Goal: Information Seeking & Learning: Check status

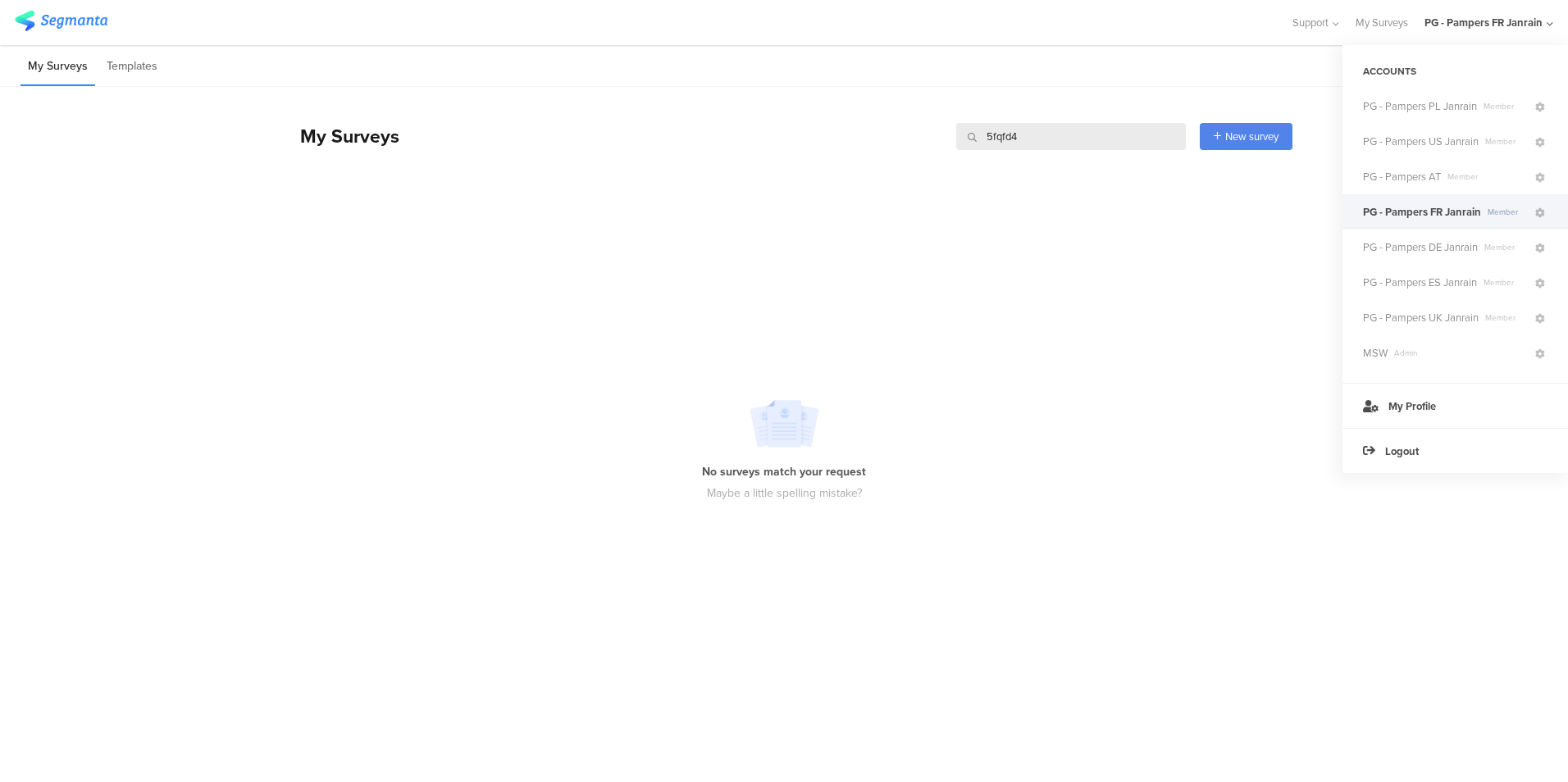
click at [589, 50] on div "My Surveys Templates" at bounding box center [784, 66] width 1568 height 42
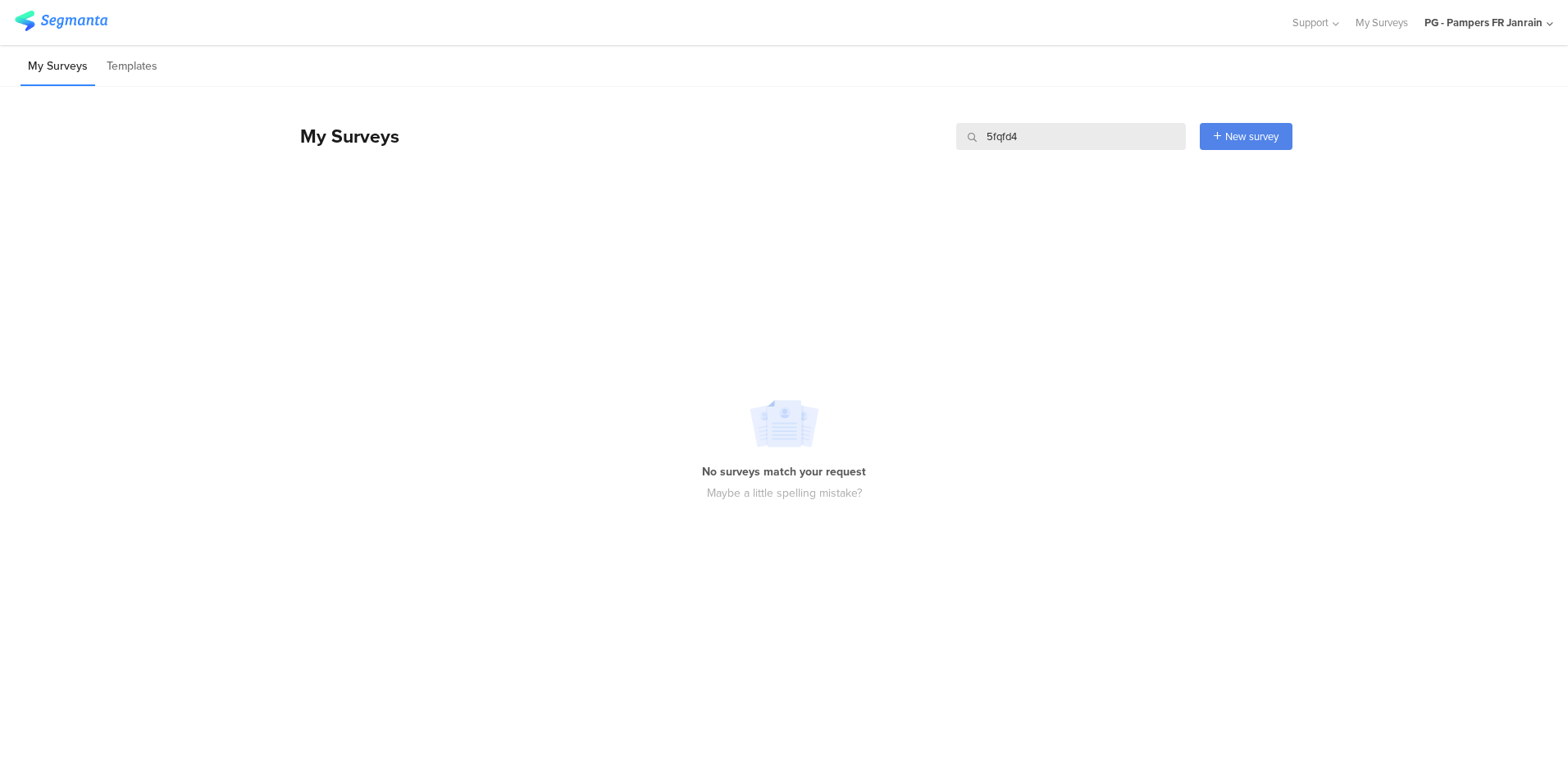
click at [1252, 19] on div "PG - Pampers FR Janrain" at bounding box center [1483, 23] width 118 height 16
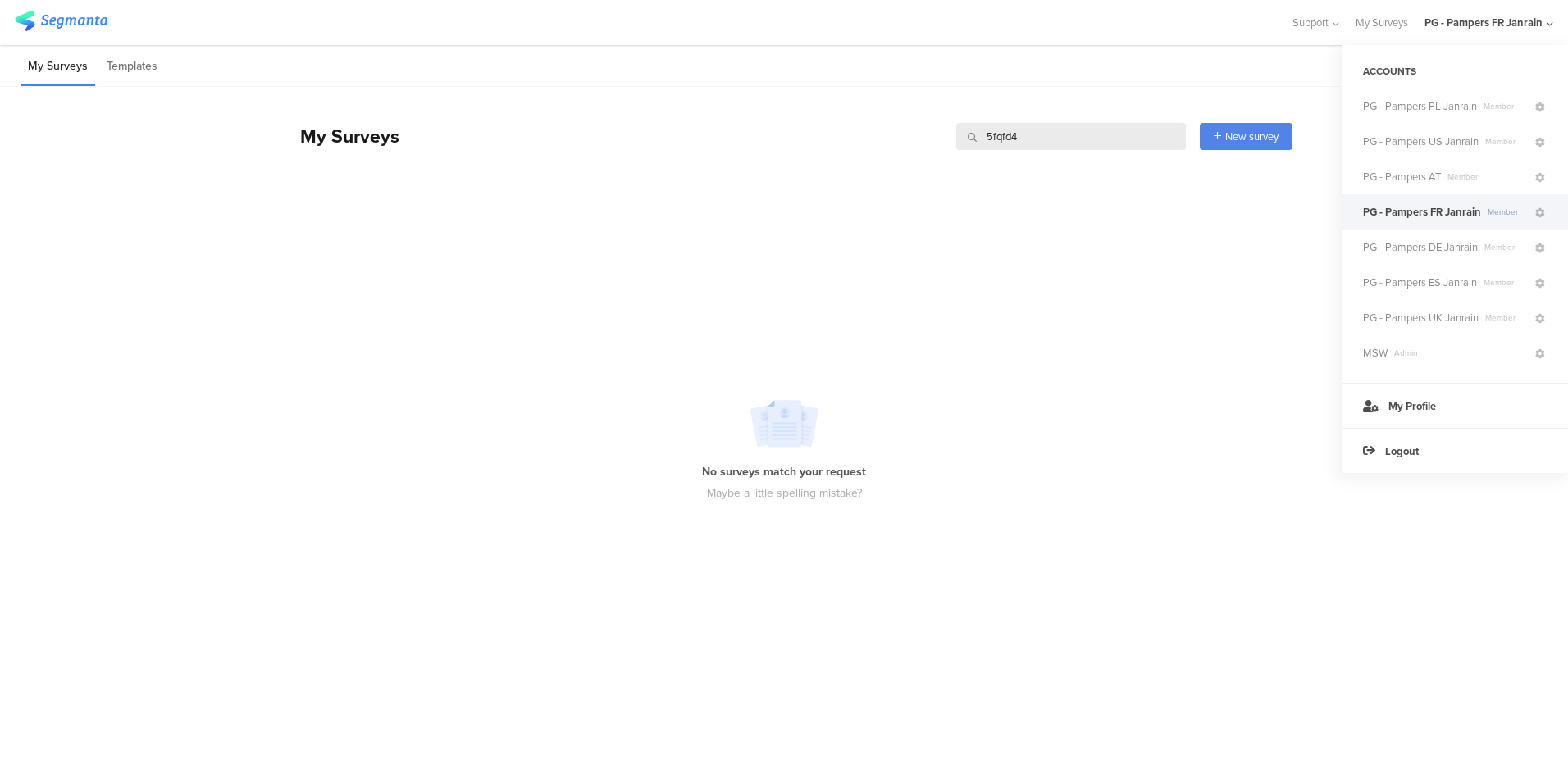
drag, startPoint x: 1021, startPoint y: 134, endPoint x: 983, endPoint y: 136, distance: 38.1
click at [983, 136] on input "5fqfd4" at bounding box center [1071, 136] width 230 height 27
click at [1252, 315] on span "PG - Pampers UK Janrain" at bounding box center [1421, 317] width 115 height 16
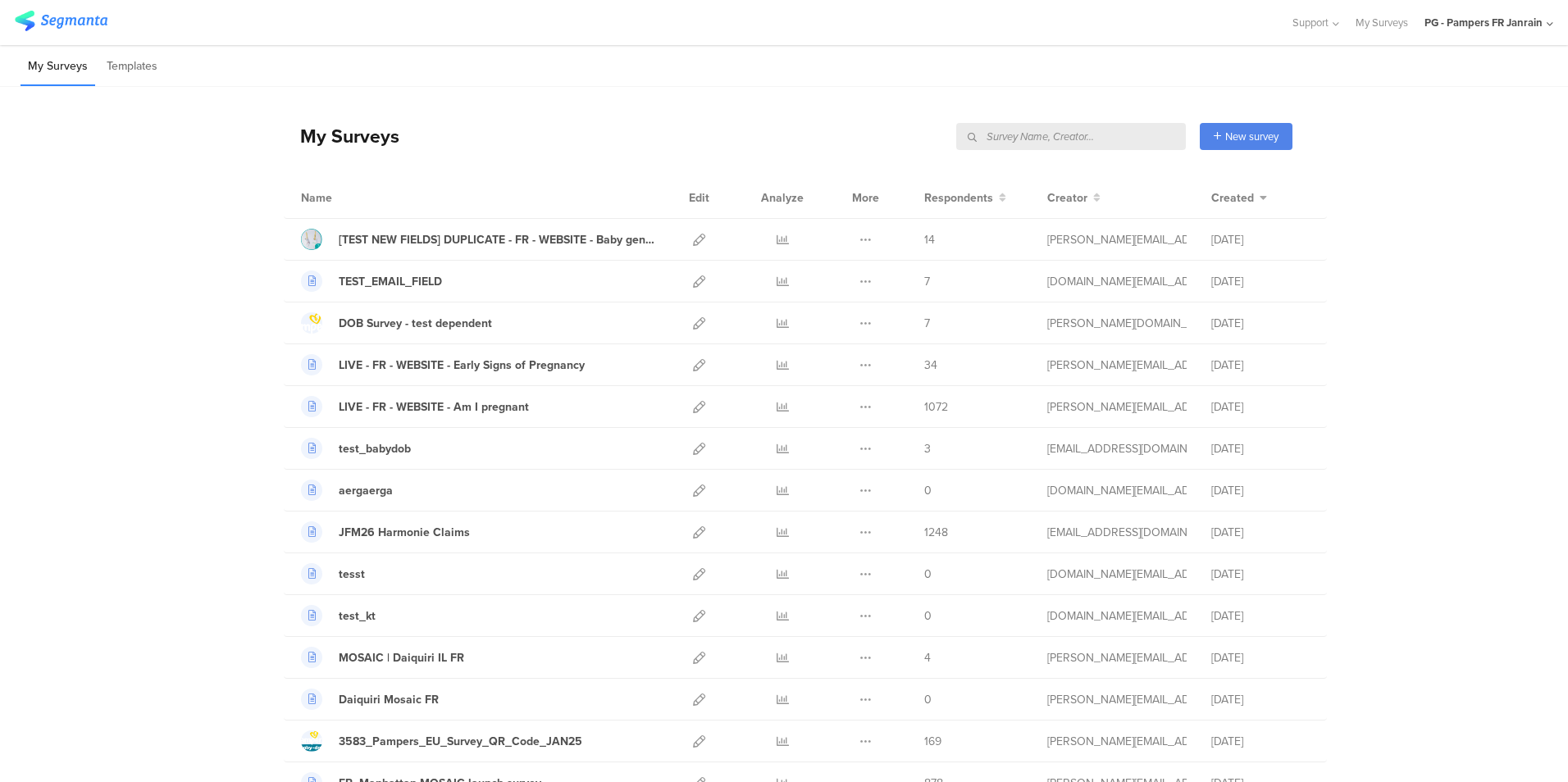
click at [1146, 139] on input "text" at bounding box center [1071, 136] width 230 height 27
paste input "5fqfd4"
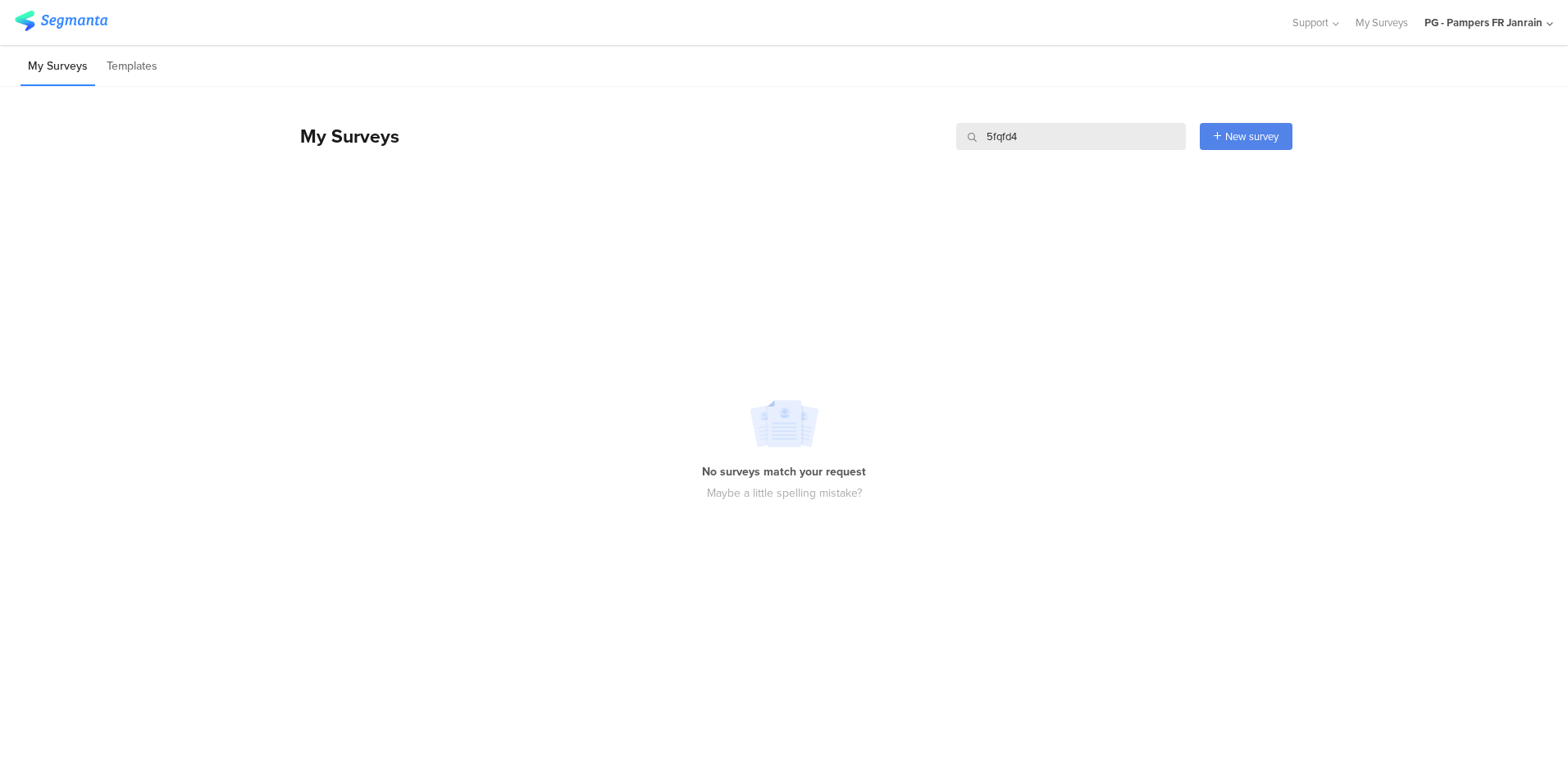
type input "5fqfd4"
click at [1515, 27] on div "PG - Pampers FR Janrain" at bounding box center [1483, 23] width 118 height 16
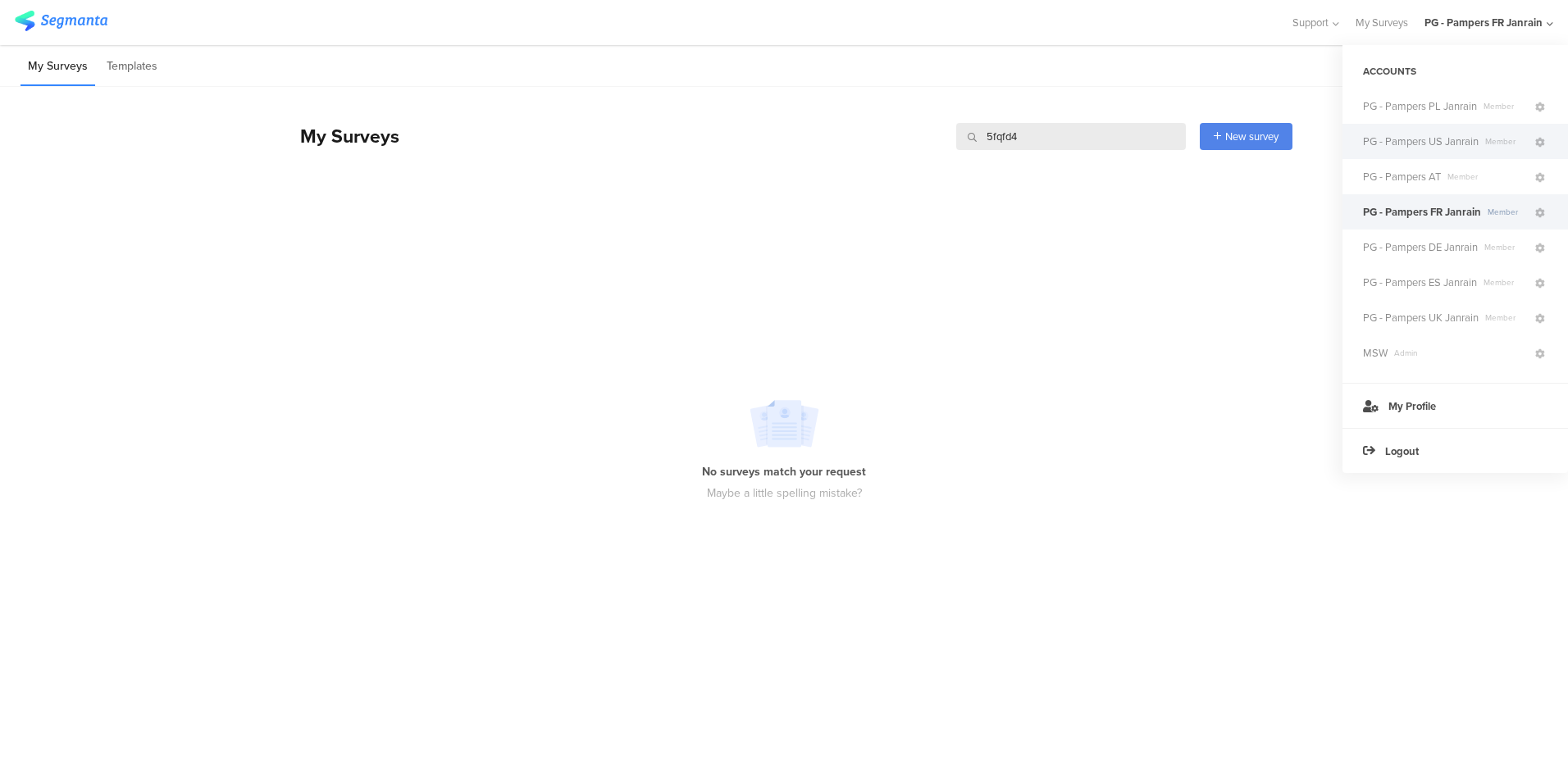
click at [1459, 145] on span "PG - Pampers US Janrain" at bounding box center [1421, 141] width 115 height 16
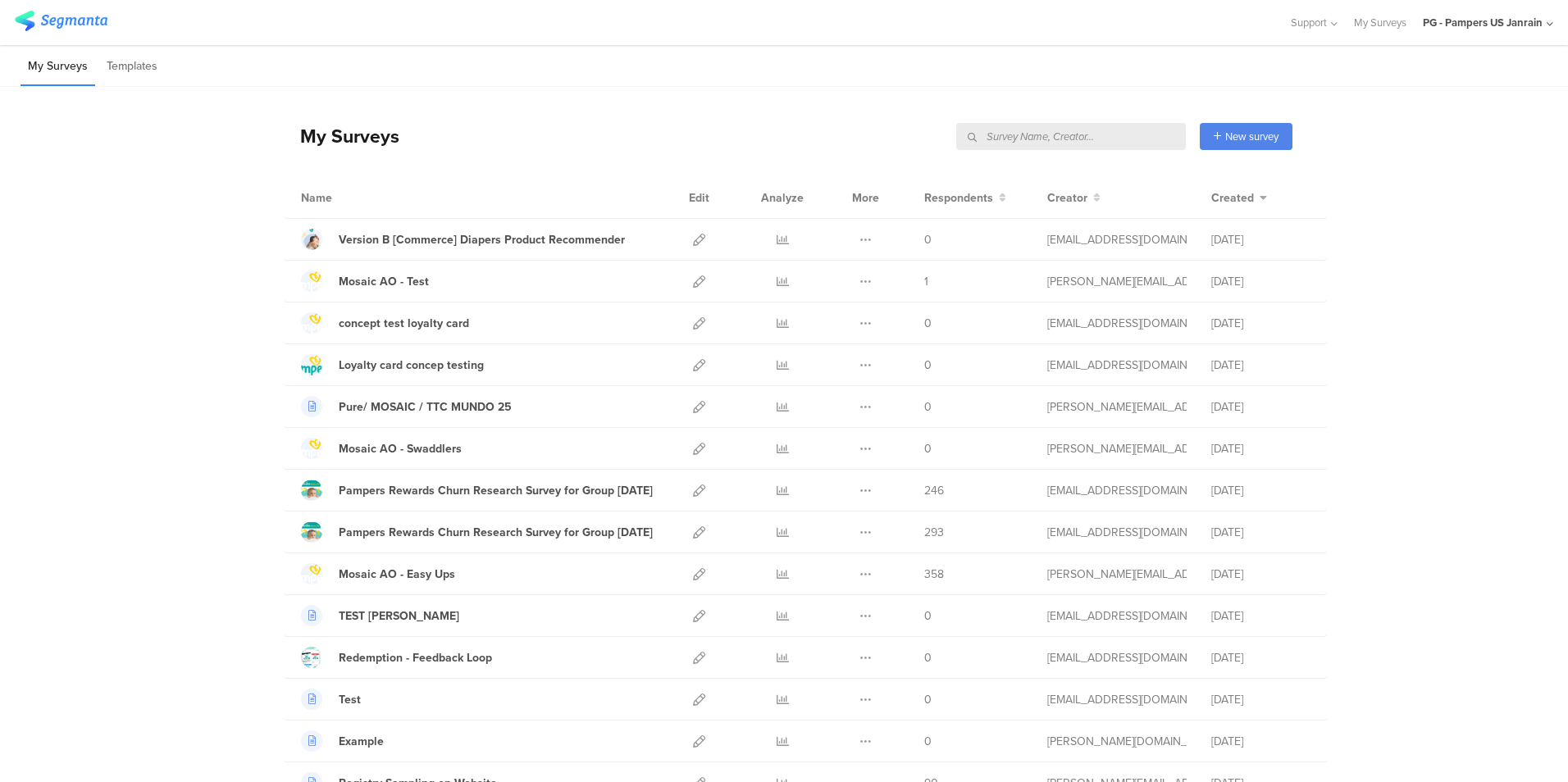
click at [1123, 142] on input "text" at bounding box center [1071, 136] width 230 height 27
paste input "5fqfd4"
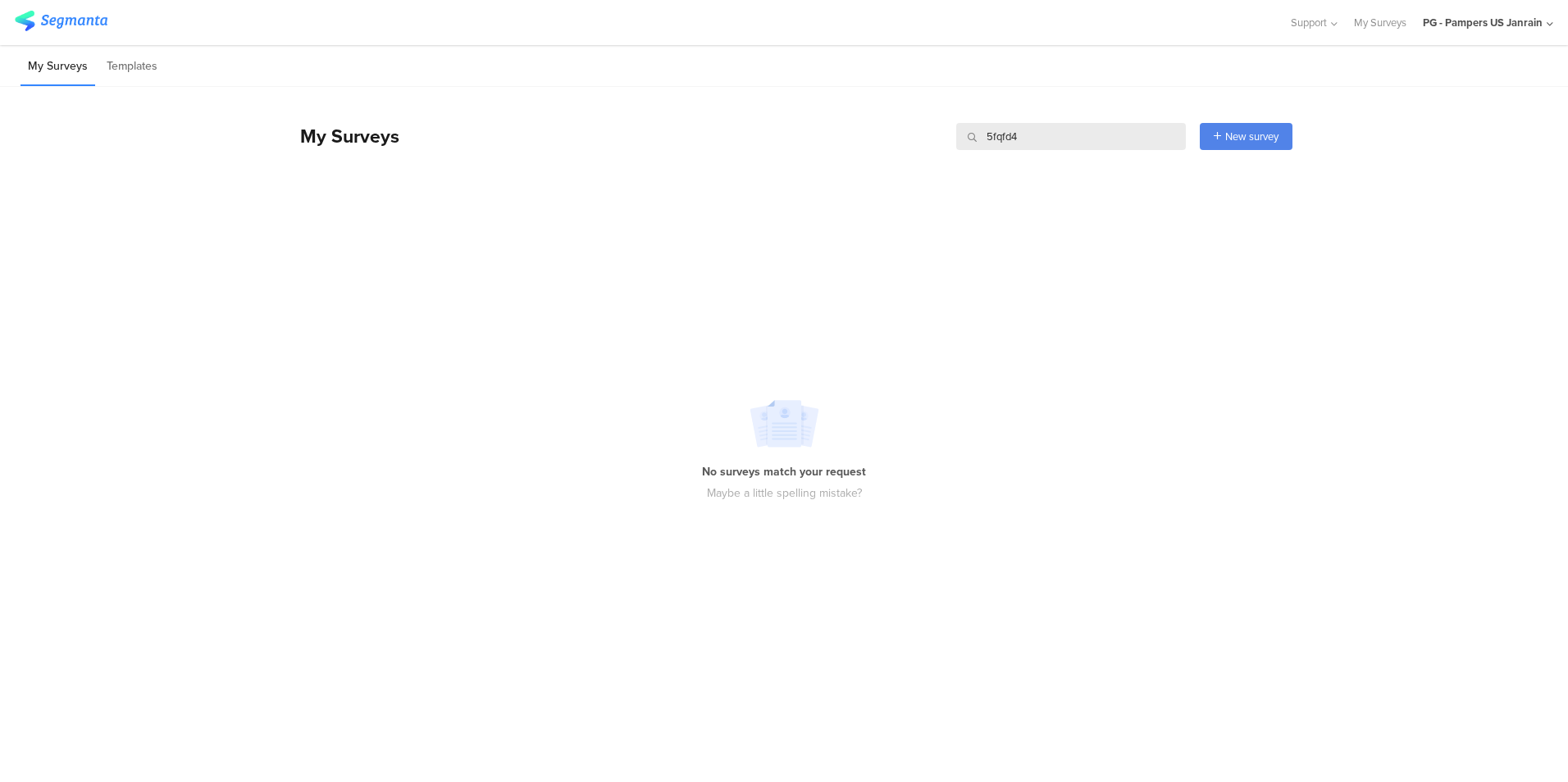
type input "5fqfd4"
click at [1495, 31] on div "PG - Pampers US Janrain" at bounding box center [1488, 23] width 130 height 45
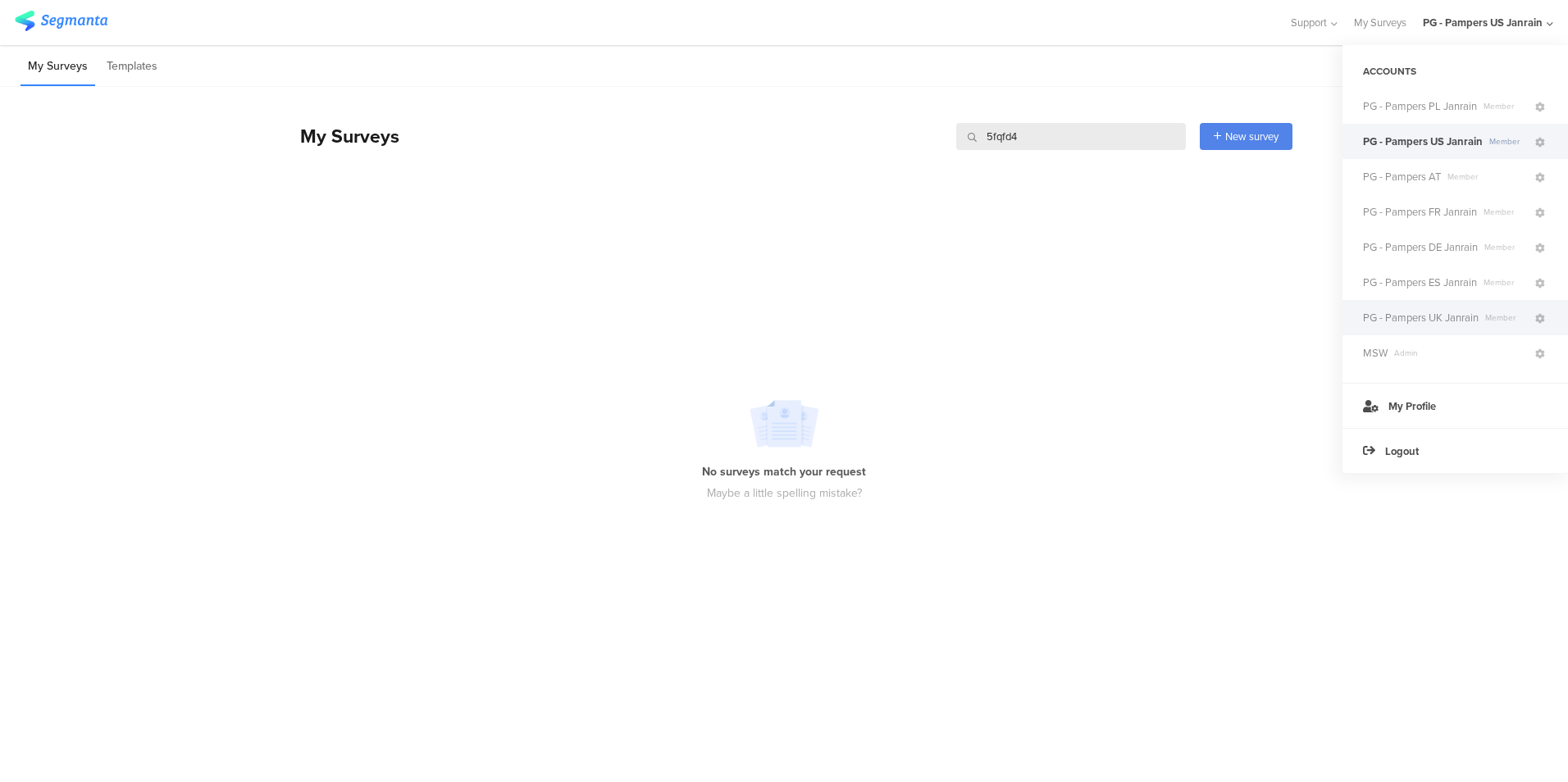
click at [1454, 322] on span "PG - Pampers UK Janrain" at bounding box center [1421, 317] width 115 height 16
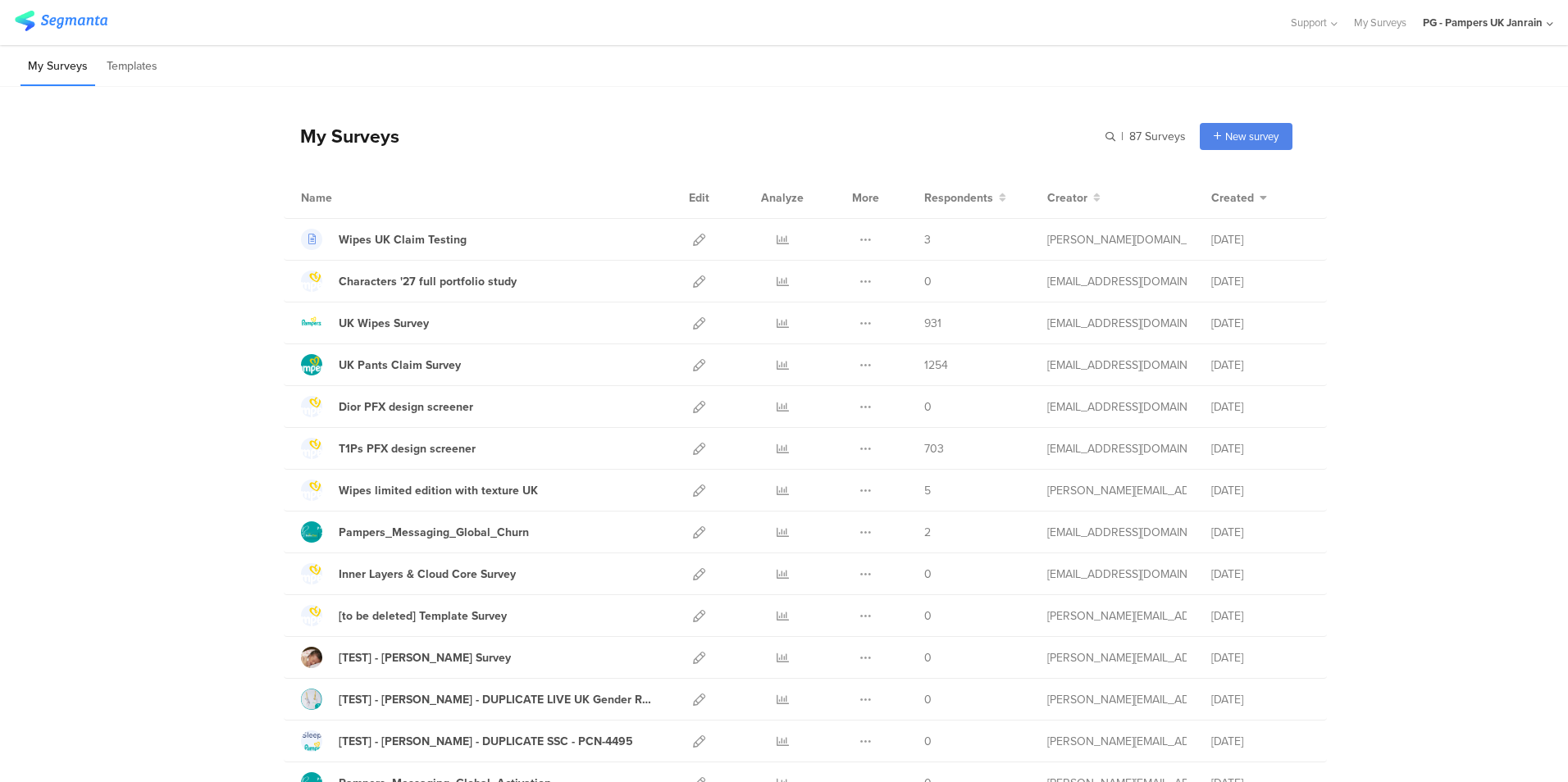
click at [1075, 153] on div "My Surveys | 87 Surveys New survey Start from scratch Choose from templates" at bounding box center [787, 136] width 1009 height 66
click at [1137, 129] on input "text" at bounding box center [1071, 136] width 230 height 27
paste input "5fqfd4"
type input "5fqfd4"
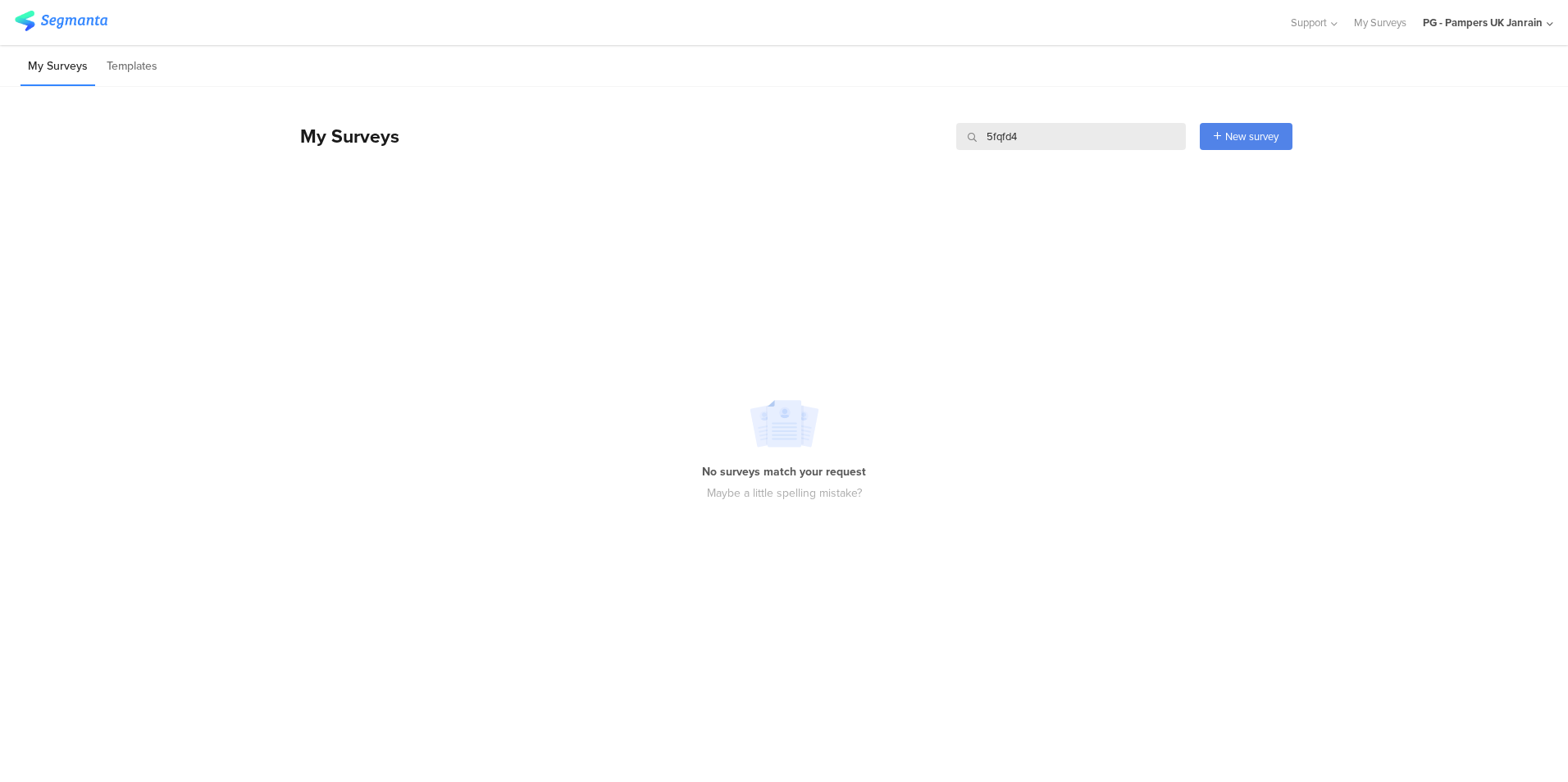
click at [938, 114] on div "My Surveys 5fqfd4 5fqfd4 New survey Start from scratch Choose from templates" at bounding box center [787, 136] width 1009 height 66
click at [1480, 14] on div "PG - Pampers UK Janrain" at bounding box center [1488, 23] width 130 height 45
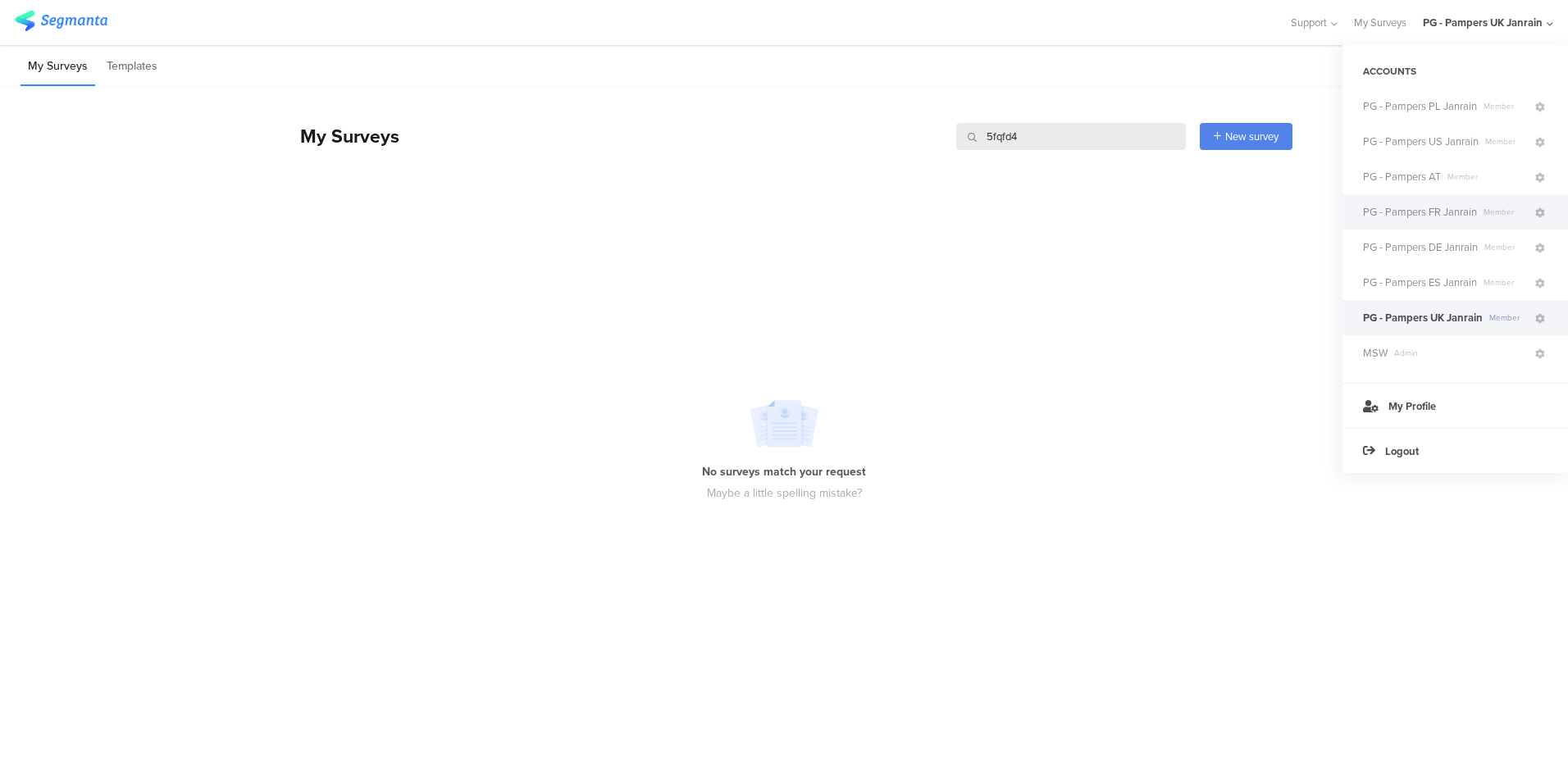
click at [1448, 205] on span "PG - Pampers FR Janrain" at bounding box center [1420, 212] width 114 height 16
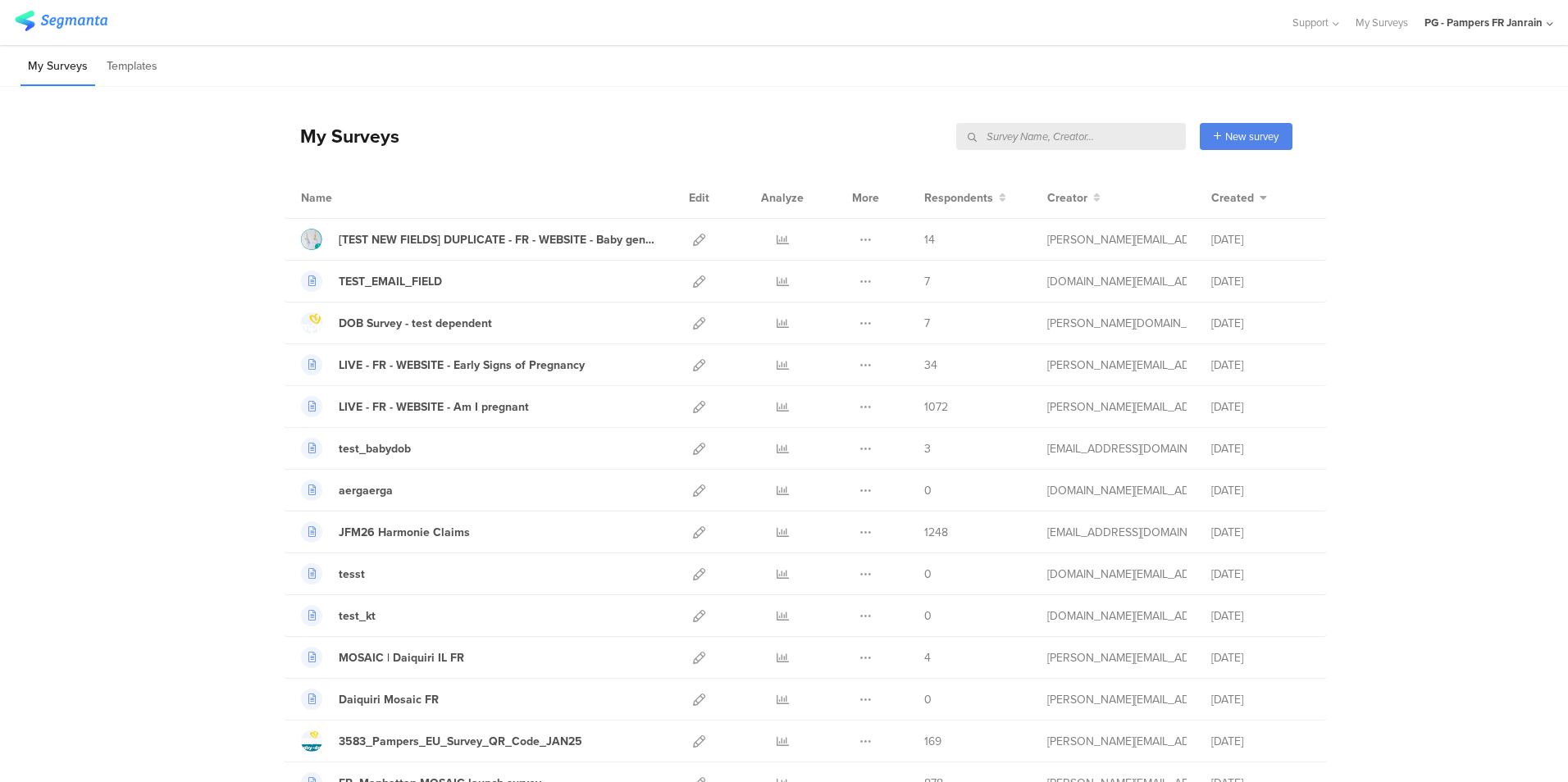
click at [1089, 135] on input "text" at bounding box center [1071, 136] width 230 height 27
type input "diaper"
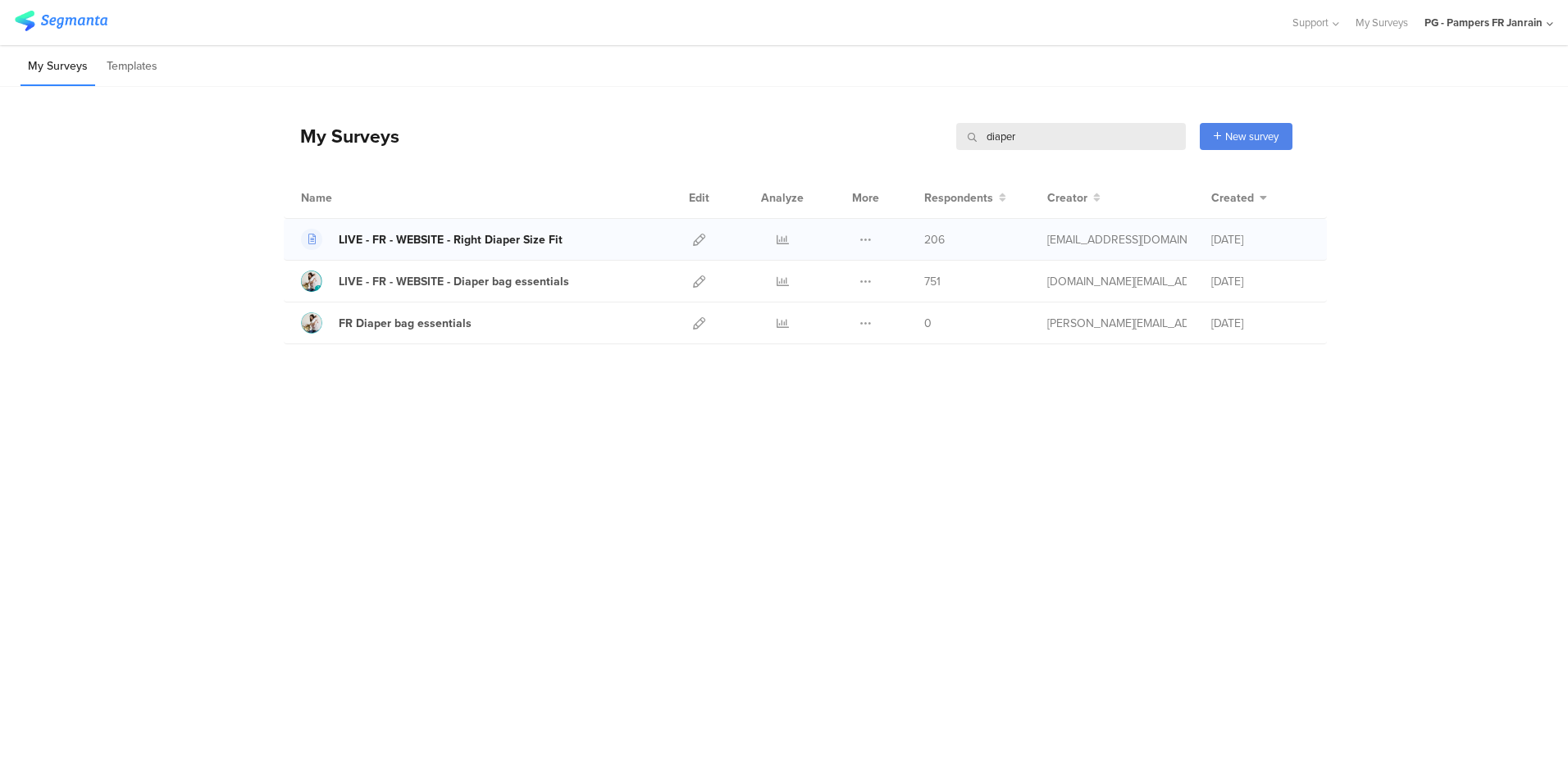
click at [452, 240] on div "LIVE - FR - WEBSITE - Right Diaper Size Fit" at bounding box center [451, 240] width 224 height 17
drag, startPoint x: 1087, startPoint y: 125, endPoint x: 882, endPoint y: 99, distance: 206.6
click at [882, 99] on div "My Surveys diaper diaper New survey Start from scratch Choose from templates Na…" at bounding box center [787, 215] width 1009 height 257
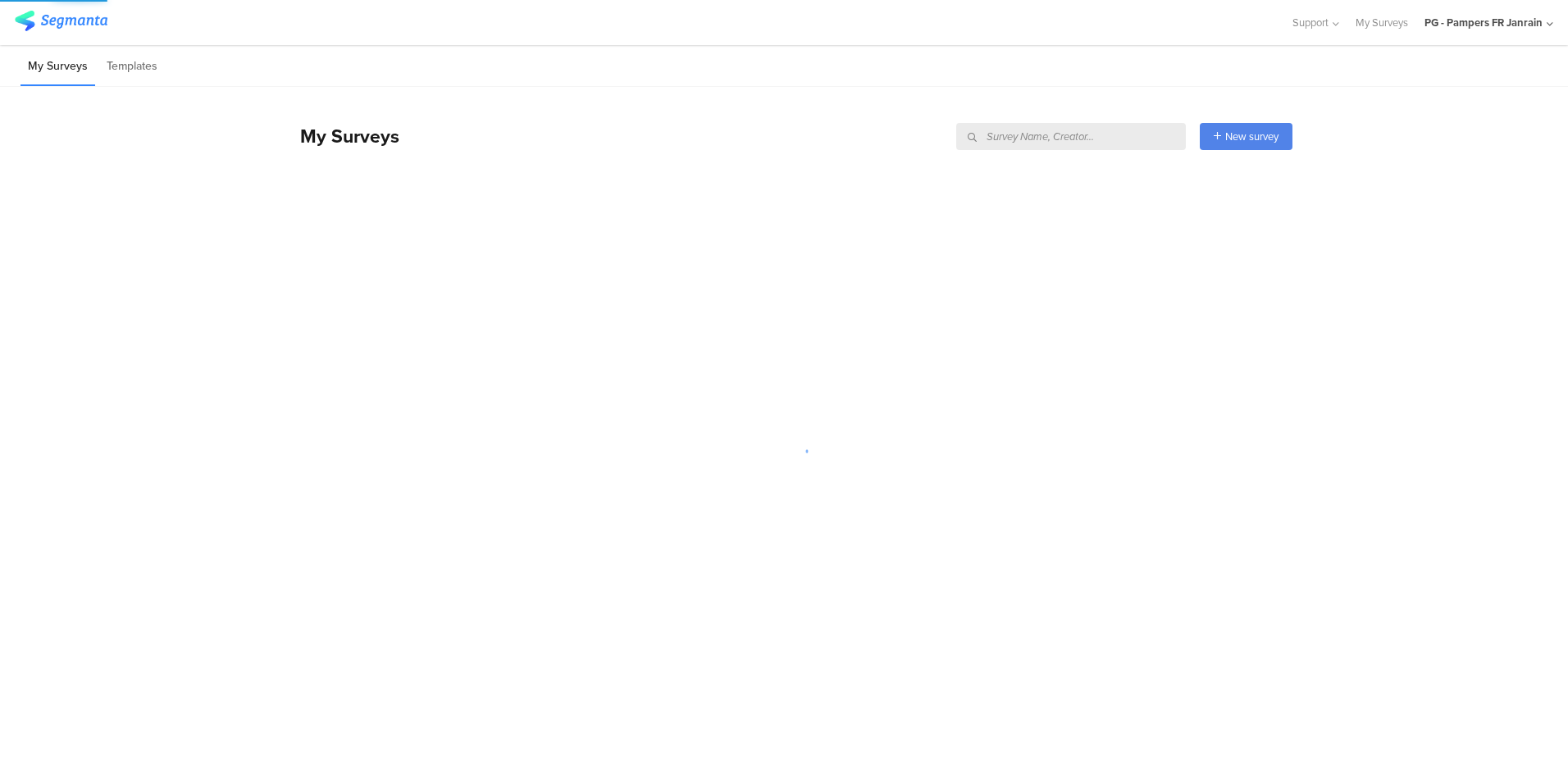
click at [926, 53] on div "My Surveys Templates" at bounding box center [784, 66] width 1568 height 42
click at [1465, 23] on div "PG - Pampers FR Janrain" at bounding box center [1483, 23] width 118 height 16
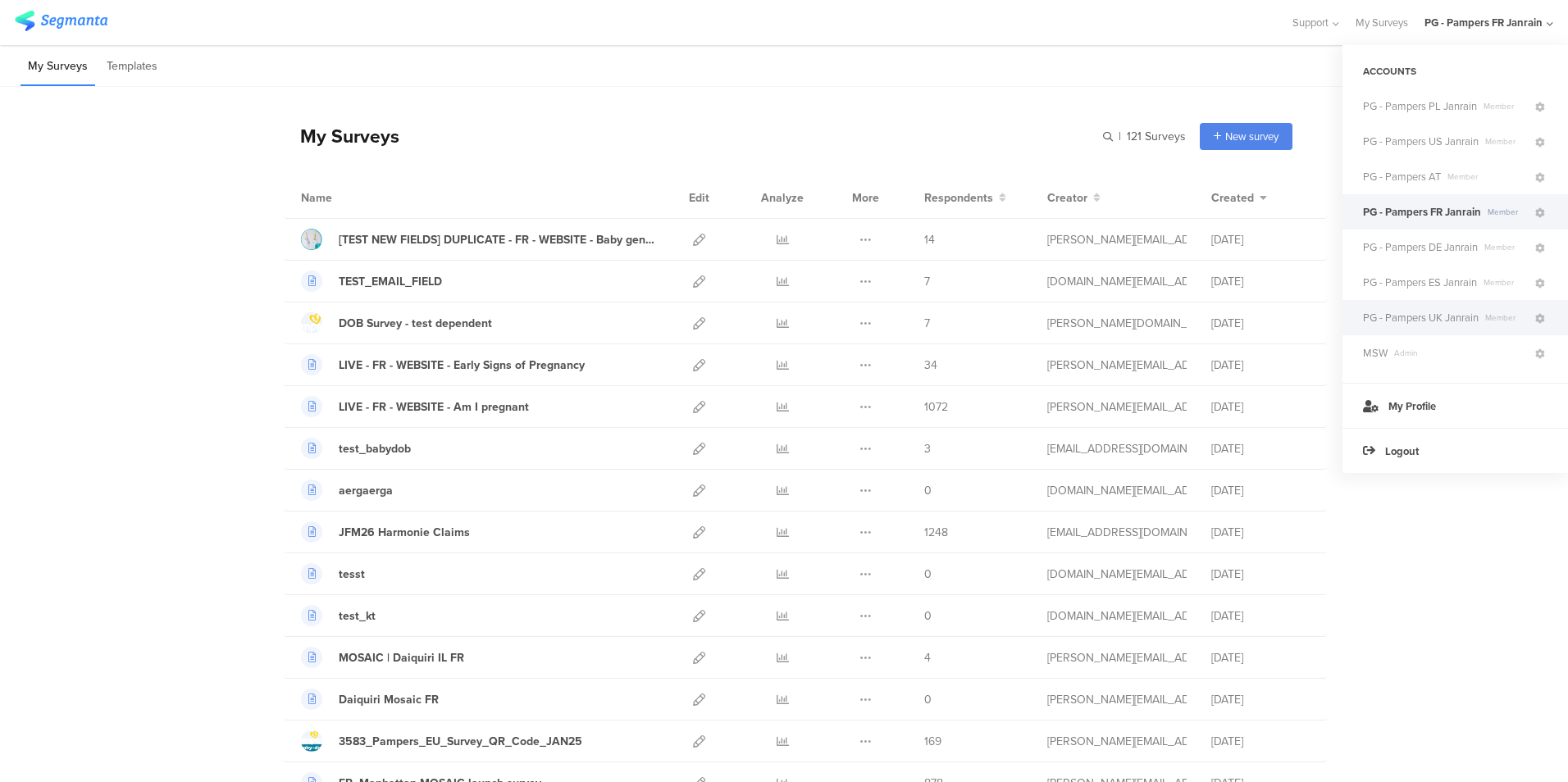
click at [1405, 311] on span "PG - Pampers UK Janrain" at bounding box center [1421, 317] width 115 height 16
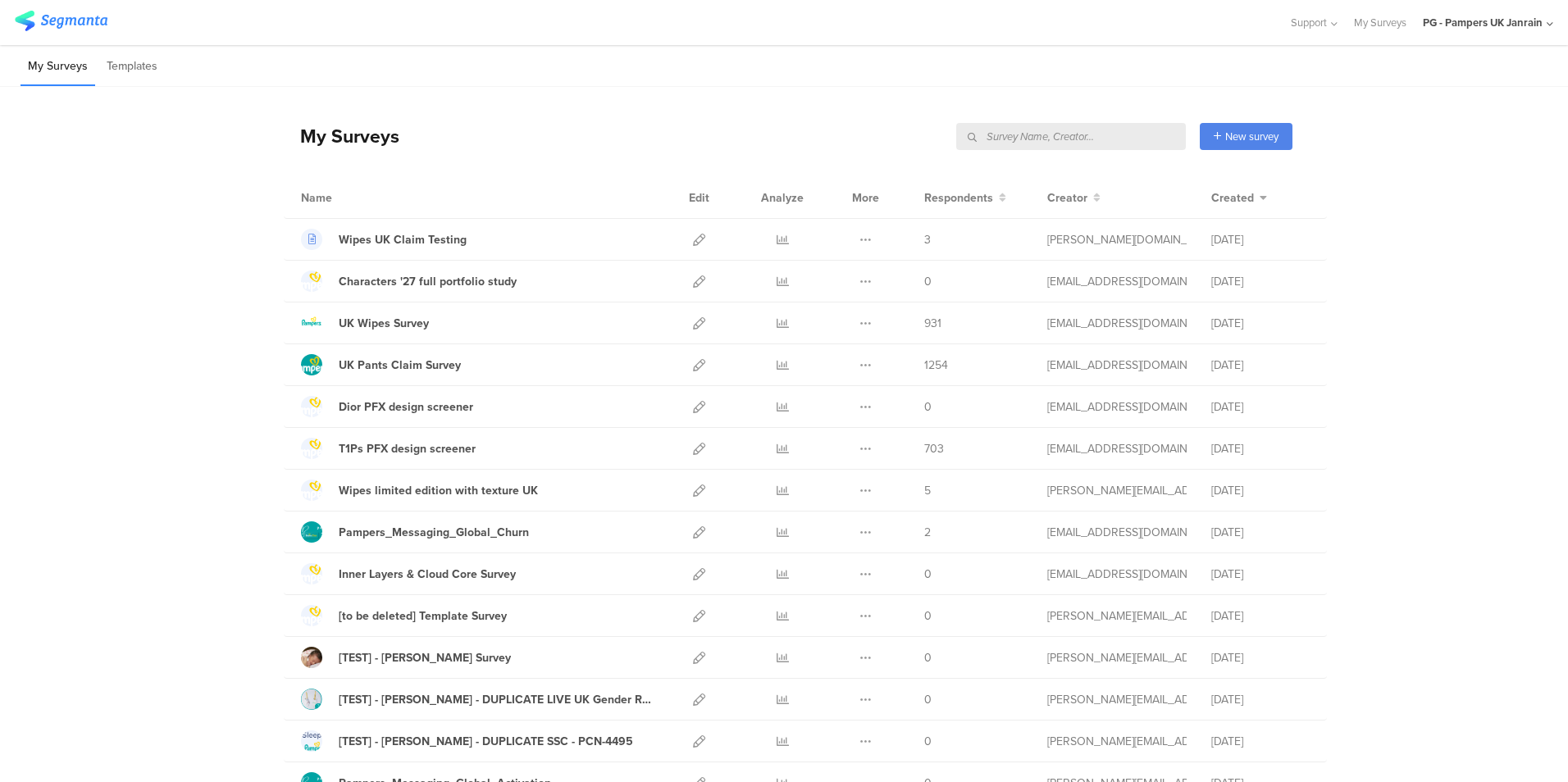
click at [1090, 139] on input "text" at bounding box center [1071, 136] width 230 height 27
paste input "e23ned"
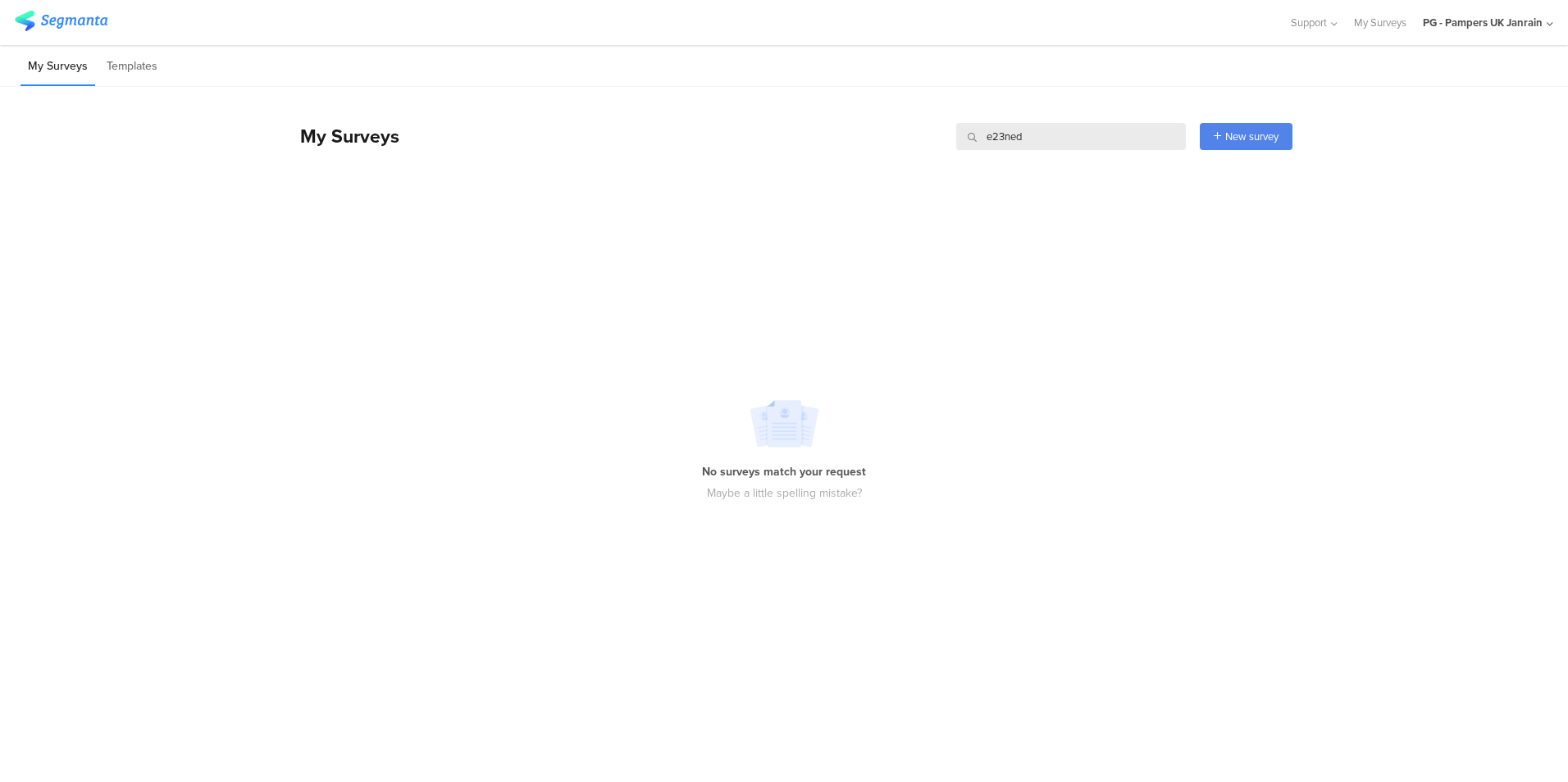
click at [1090, 139] on input "e23ned" at bounding box center [1071, 136] width 230 height 27
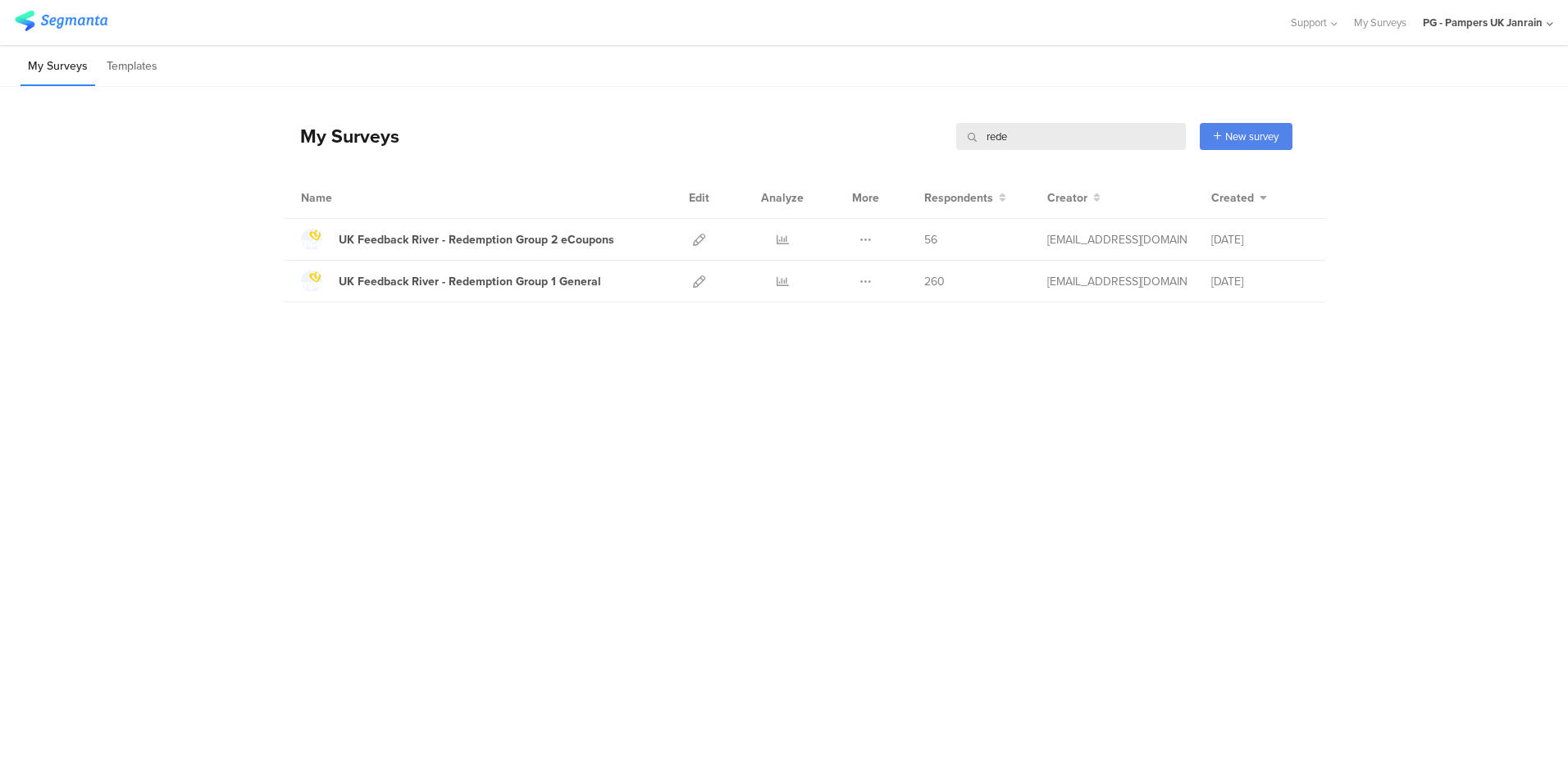
type input "rede"
click at [604, 131] on div "My Surveys rede rede New survey Start from scratch Choose from templates" at bounding box center [787, 136] width 1009 height 66
click at [499, 284] on div "UK Feedback River - Redemption Group 1 General" at bounding box center [470, 282] width 263 height 17
click at [527, 233] on div "UK Feedback River - Redemption Group 2 eCoupons" at bounding box center [477, 240] width 276 height 17
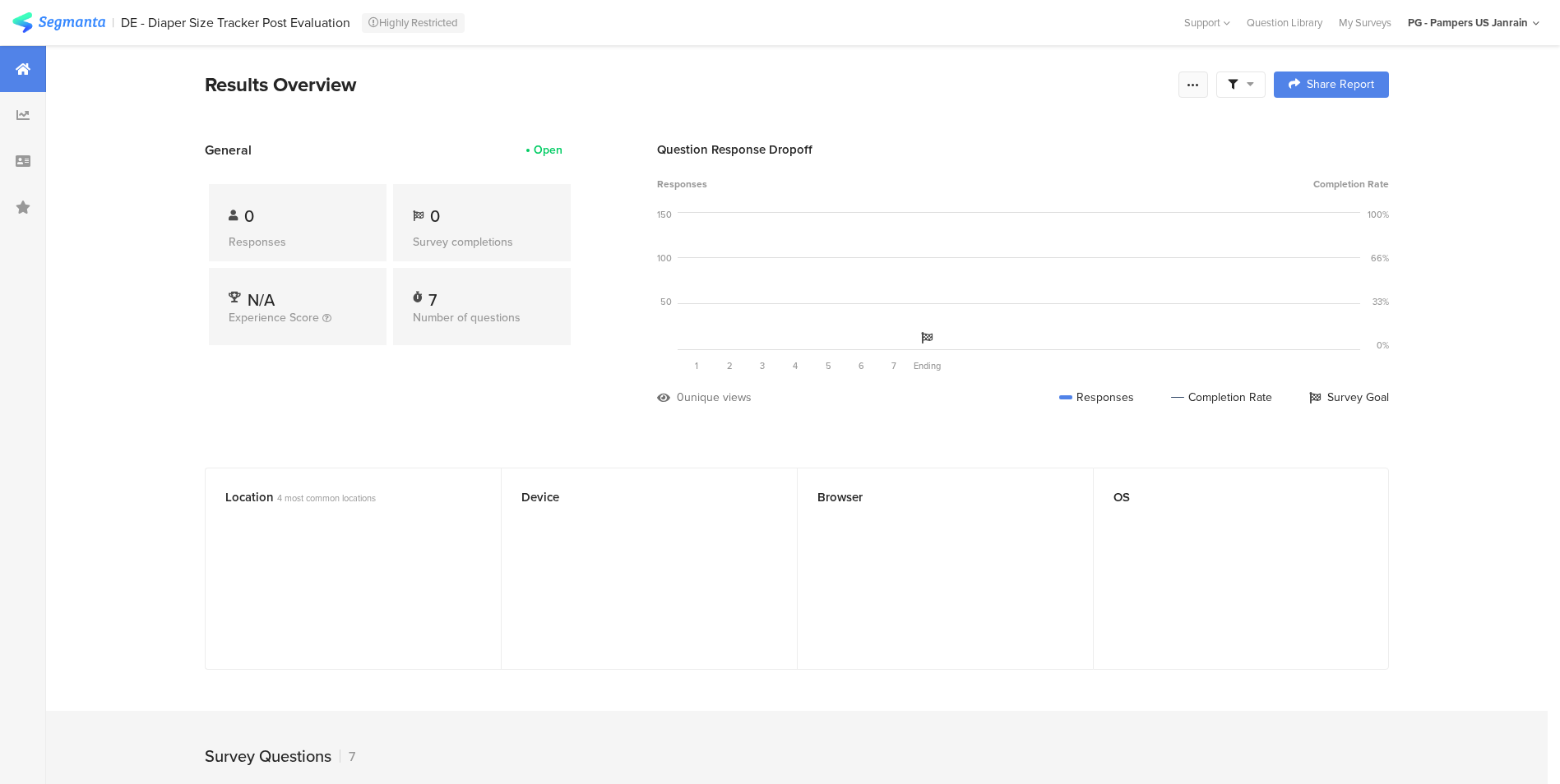
click at [1200, 83] on icon at bounding box center [1192, 84] width 13 height 13
click at [932, 96] on div "Results Overview" at bounding box center [687, 84] width 965 height 30
click at [1200, 85] on icon at bounding box center [1192, 84] width 13 height 13
click at [1063, 175] on link "Preview survey" at bounding box center [1082, 177] width 263 height 37
click at [1206, 81] on div at bounding box center [1193, 84] width 30 height 26
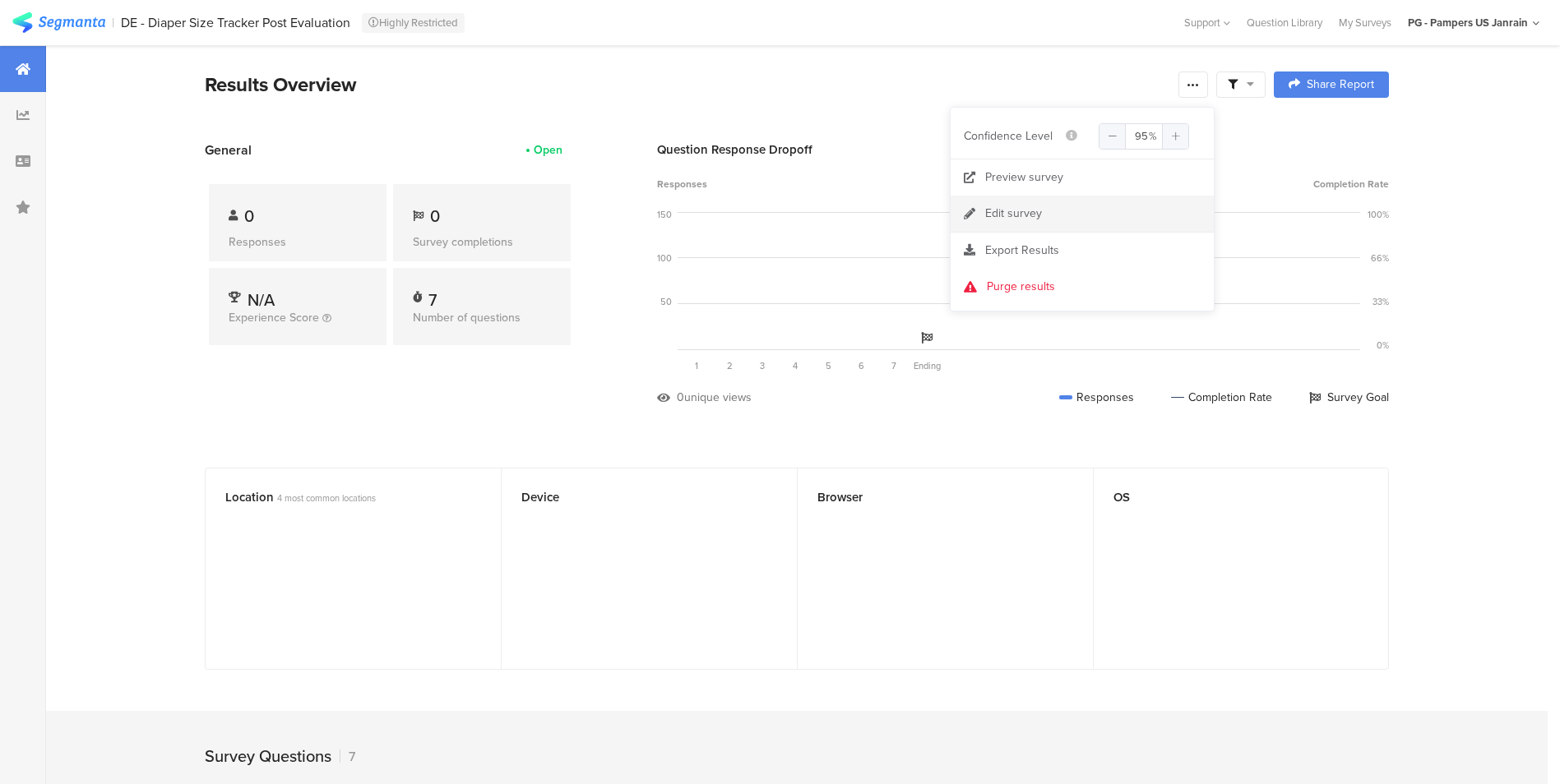
click at [1107, 218] on link "Edit survey" at bounding box center [1082, 214] width 263 height 37
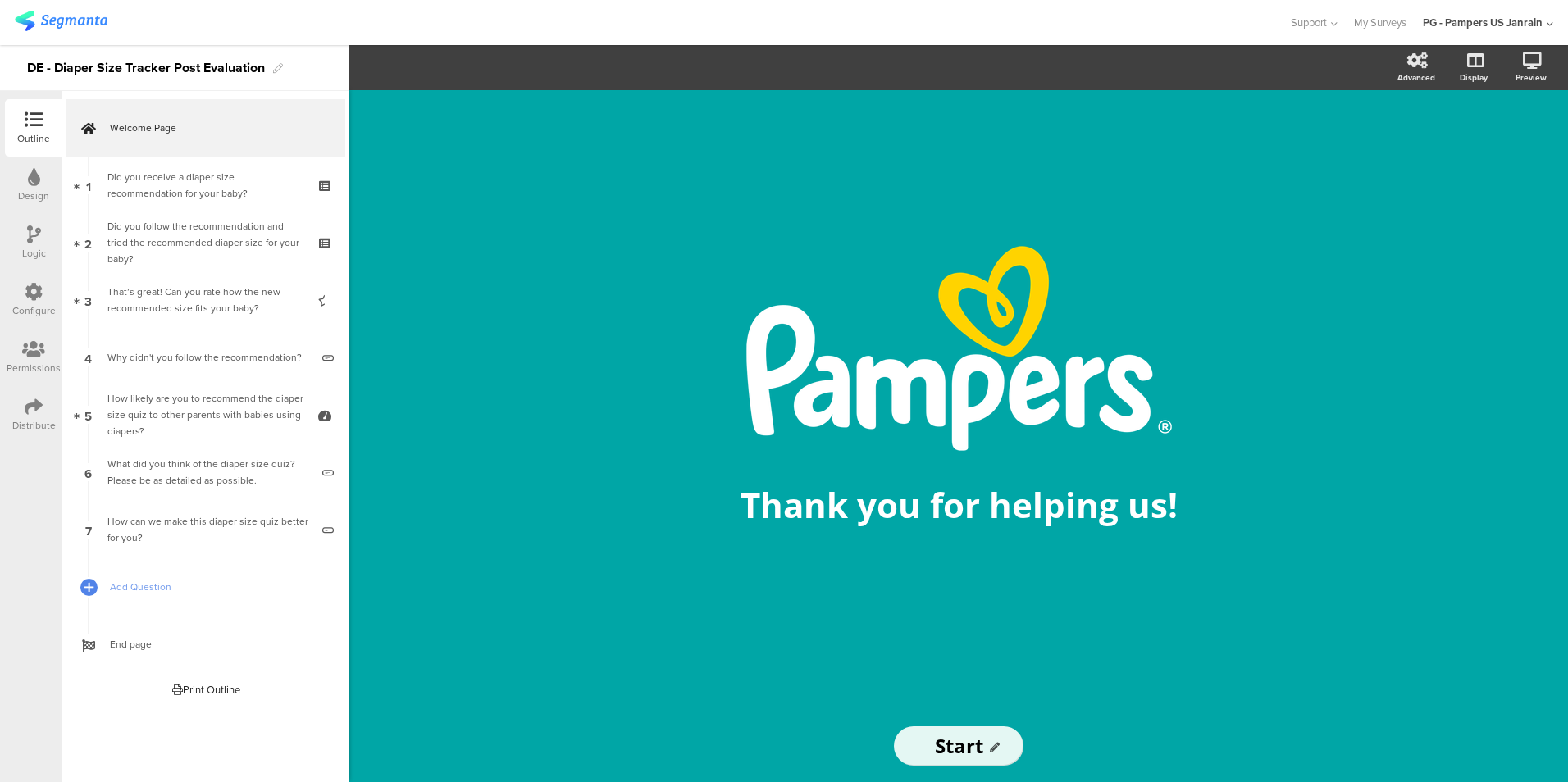
click at [0, 79] on html "You are using an unsupported version of Internet Explorer. Unsupported browsers…" at bounding box center [784, 391] width 1568 height 782
click at [86, 56] on div "DE - Diaper Size Tracker Post Evaluation" at bounding box center [146, 68] width 238 height 26
click at [72, 16] on img at bounding box center [61, 21] width 93 height 21
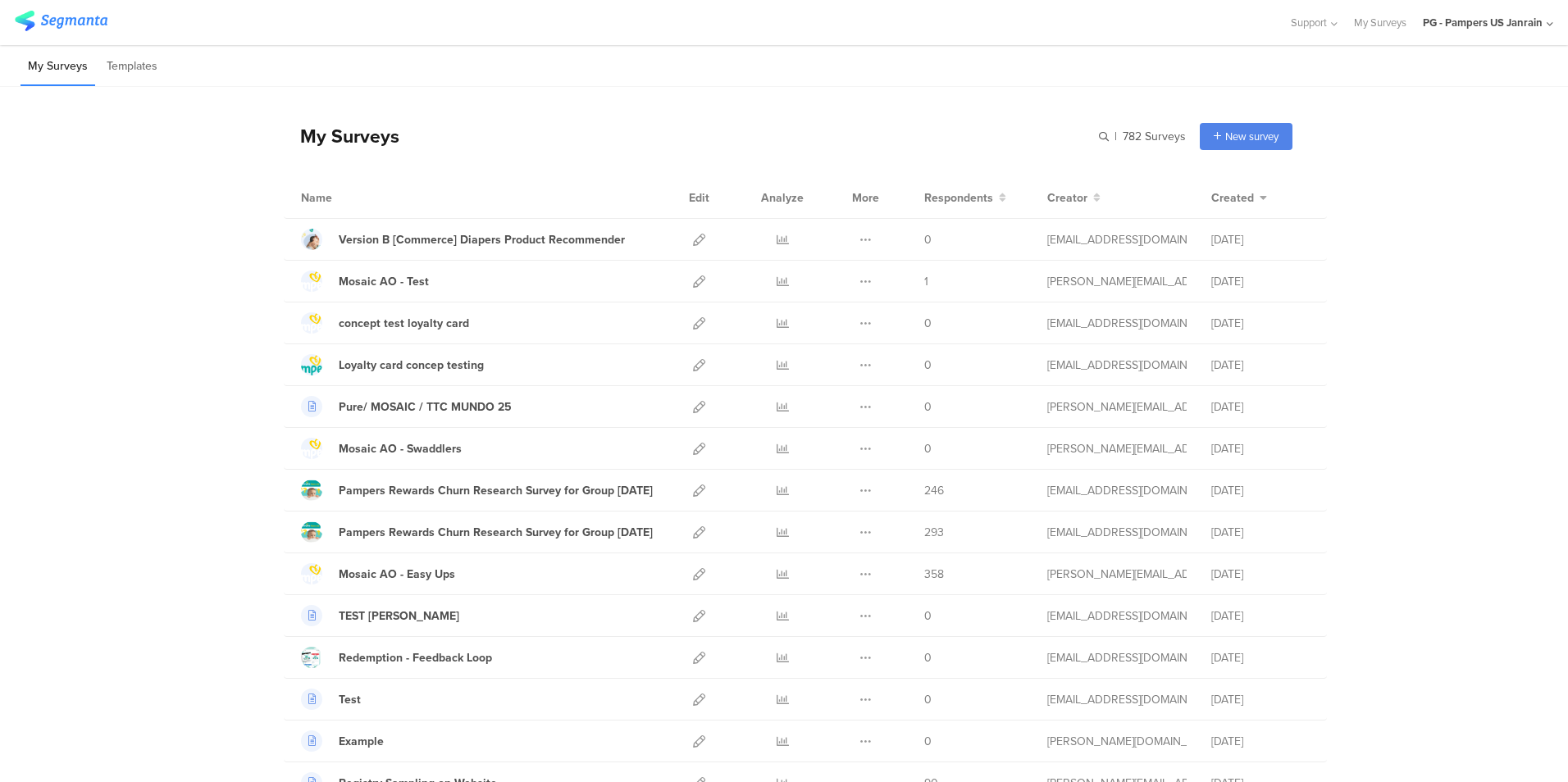
click at [1106, 123] on div "| 782 Surveys New survey Start from scratch Choose from templates" at bounding box center [1195, 136] width 193 height 27
click at [1097, 133] on input "text" at bounding box center [1071, 136] width 230 height 27
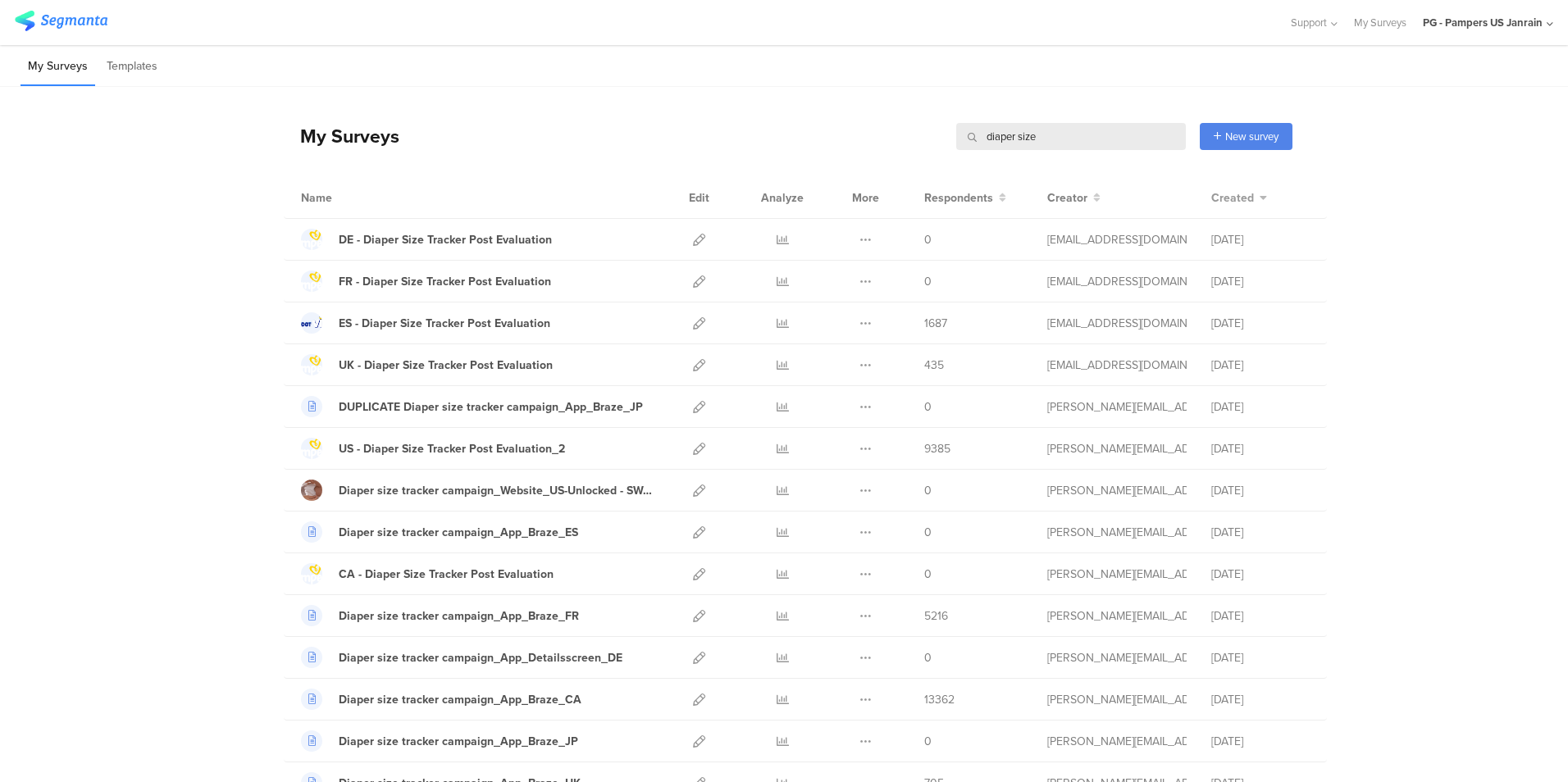
click at [1218, 202] on span "Created" at bounding box center [1232, 198] width 42 height 17
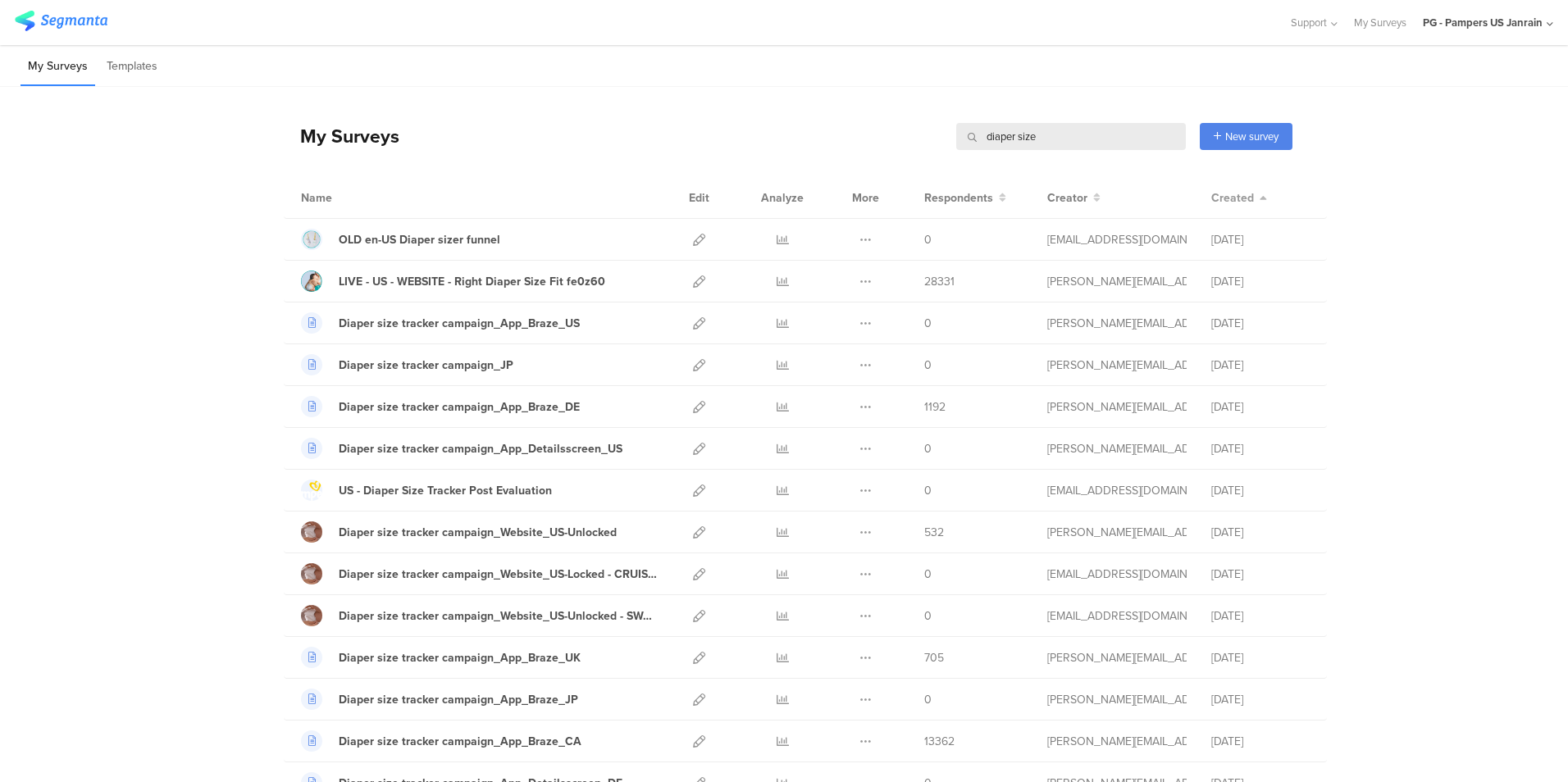
click at [1218, 202] on span "Created" at bounding box center [1232, 198] width 42 height 17
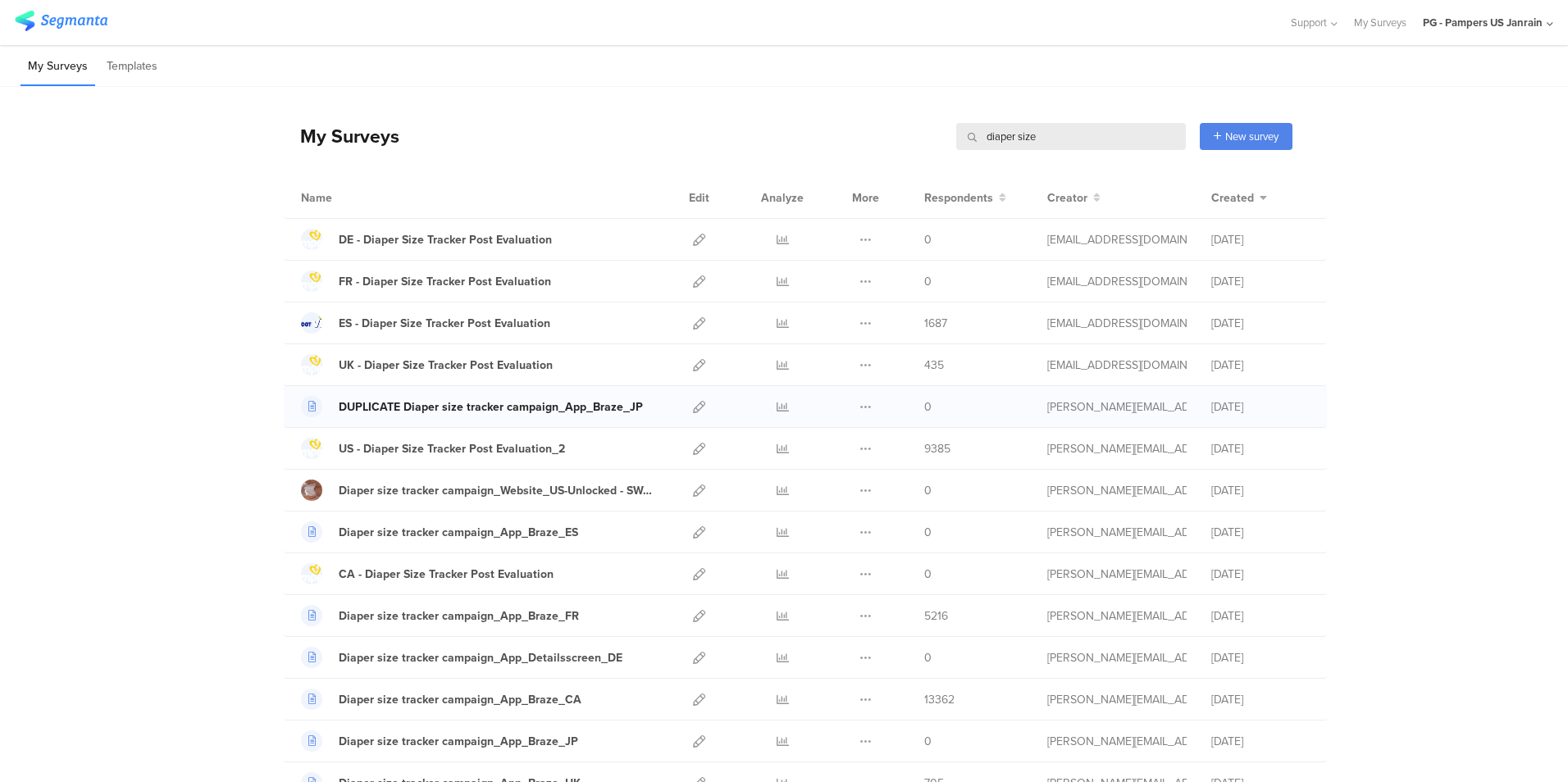
click at [426, 409] on div "DUPLICATE Diaper size tracker campaign_App_Braze_JP" at bounding box center [491, 407] width 304 height 17
click at [465, 283] on div "FR - Diaper Size Tracker Post Evaluation" at bounding box center [445, 282] width 212 height 17
click at [1059, 134] on input "diaper size" at bounding box center [1071, 136] width 230 height 27
paste input "e23ned"
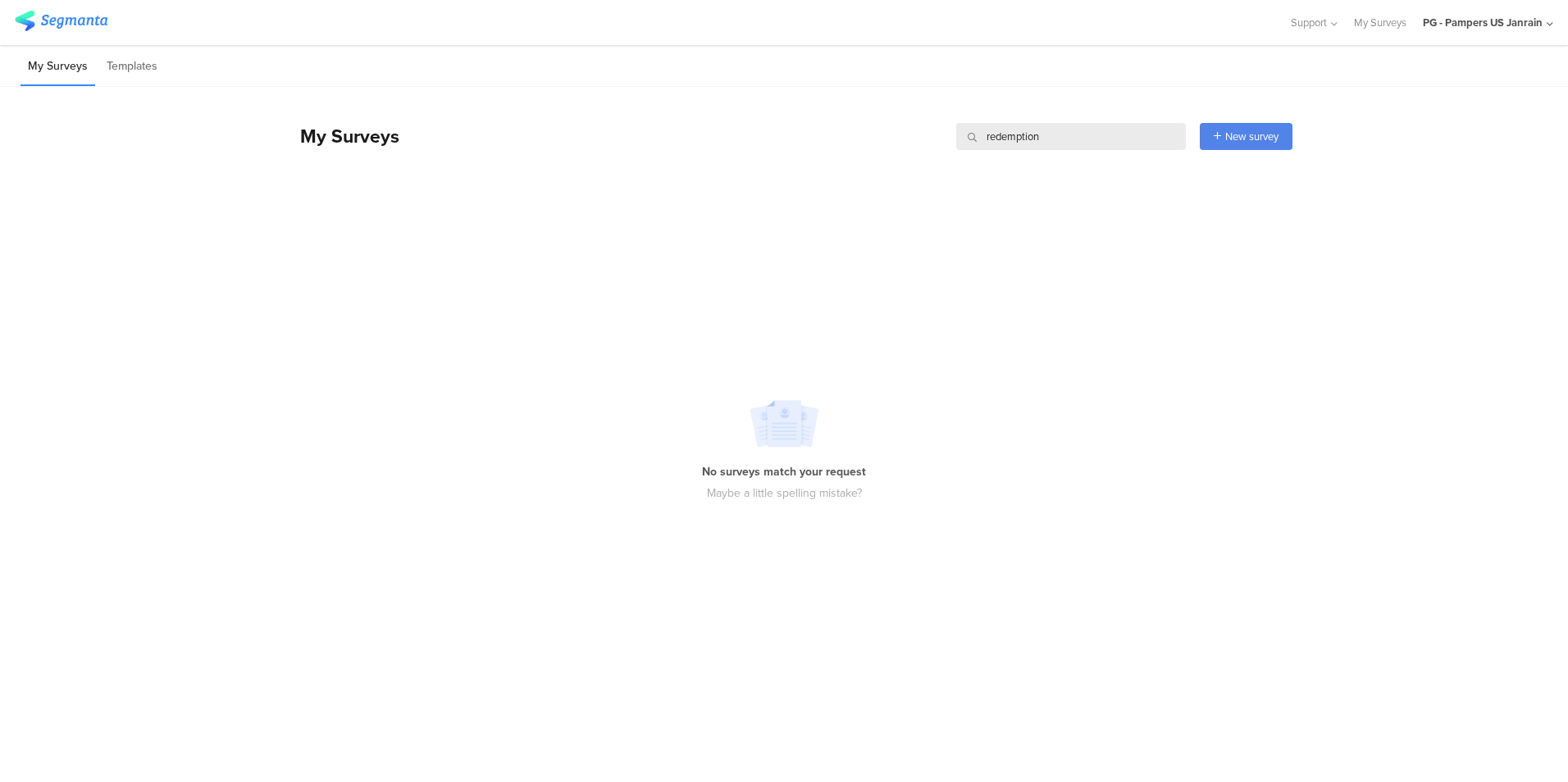
type input "redemption"
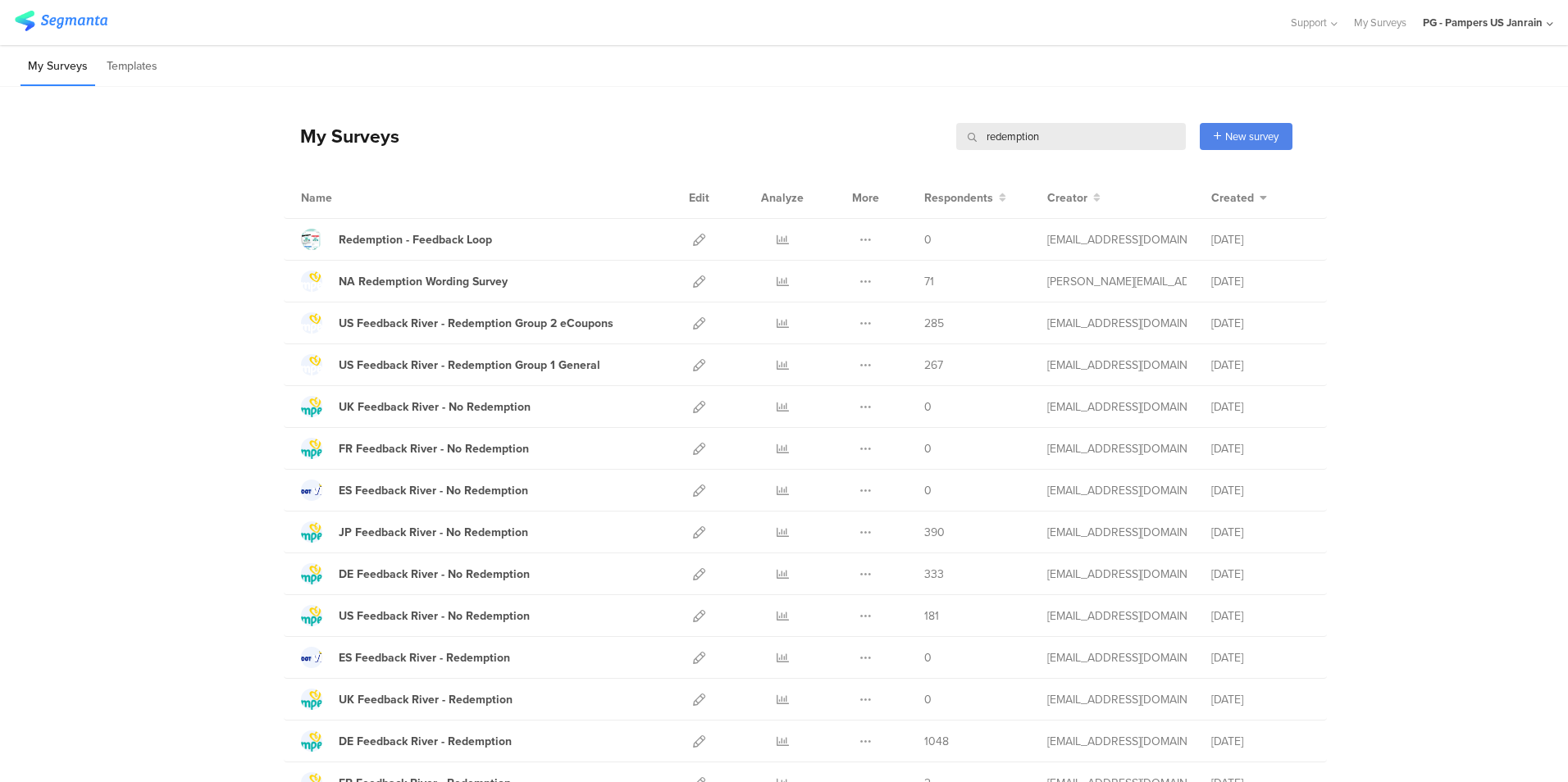
click at [688, 108] on div "My Surveys redemption redemption New survey Start from scratch Choose from temp…" at bounding box center [787, 136] width 1009 height 66
click at [214, 505] on div "My Surveys redemption redemption New survey Start from scratch Choose from temp…" at bounding box center [784, 541] width 1568 height 909
click at [399, 701] on div "UK Feedback River - Redemption" at bounding box center [426, 700] width 173 height 17
click at [1063, 136] on input "redemption" at bounding box center [1071, 136] width 230 height 27
click at [397, 489] on div "ES Feedback River - No Redemption" at bounding box center [434, 491] width 189 height 17
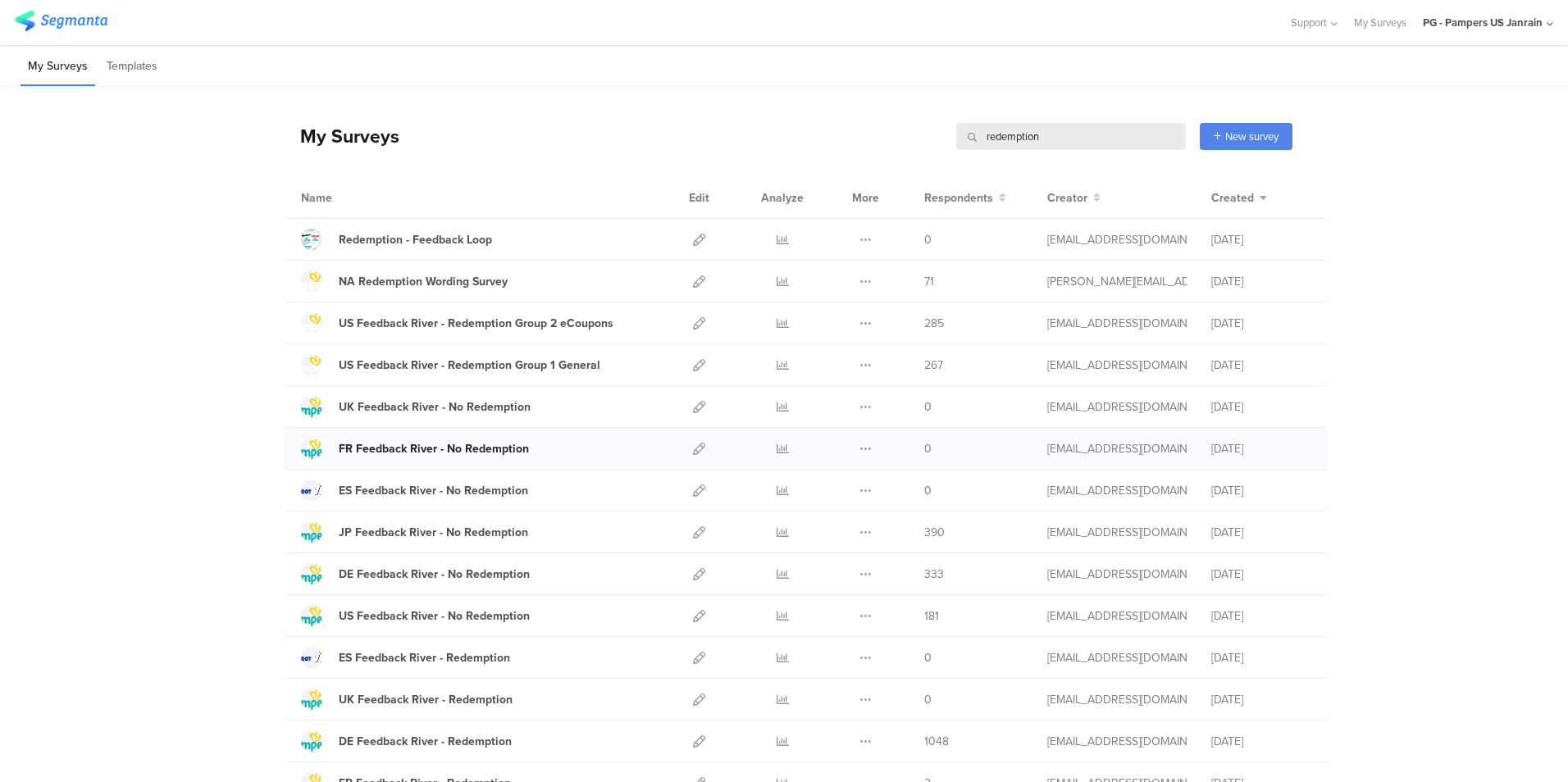
click at [421, 450] on div "FR Feedback River - No Redemption" at bounding box center [434, 449] width 190 height 17
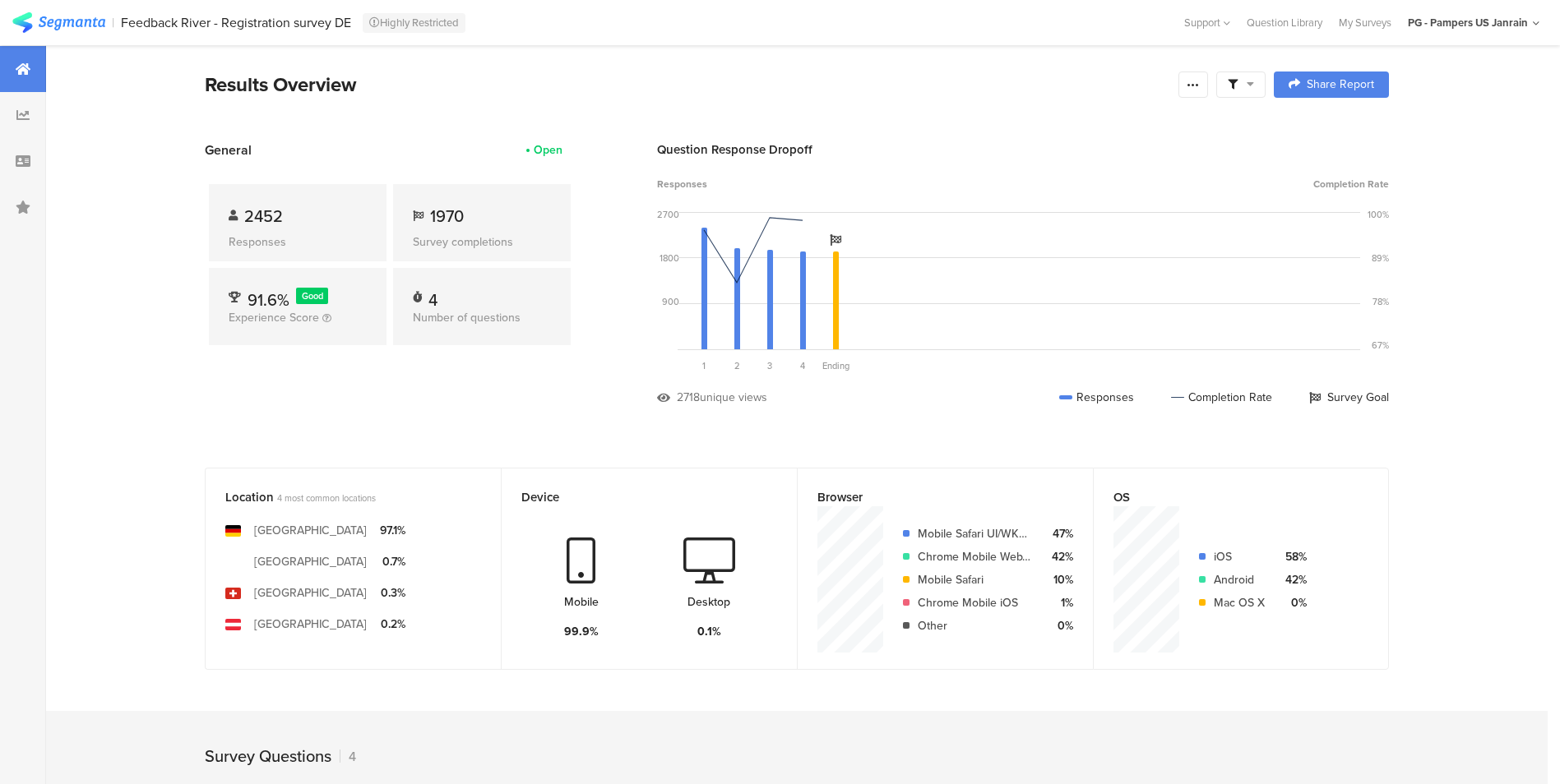
click at [156, 149] on section "General Open 2452 Responses 1970 Survey completions 91.6% Good Experience Score…" at bounding box center [797, 286] width 1316 height 290
